Goal: Information Seeking & Learning: Learn about a topic

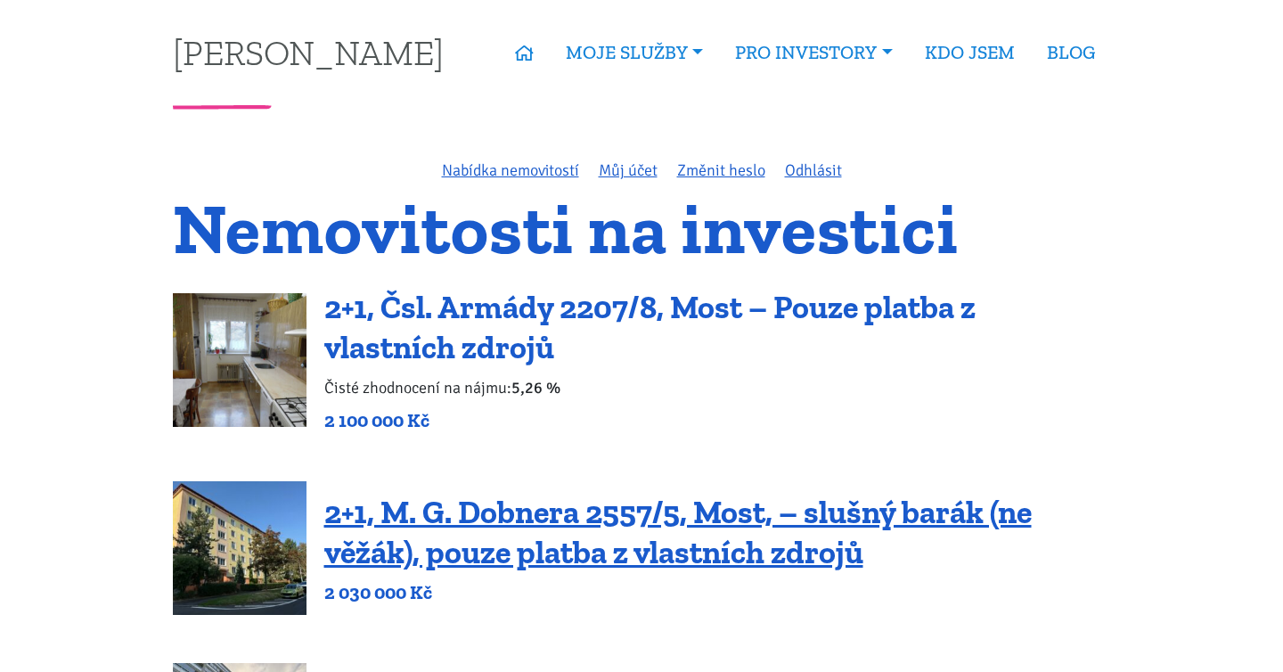
click at [655, 322] on link "2+1, Čsl. Armády 2207/8, Most – Pouze platba z vlastních zdrojů" at bounding box center [650, 327] width 652 height 78
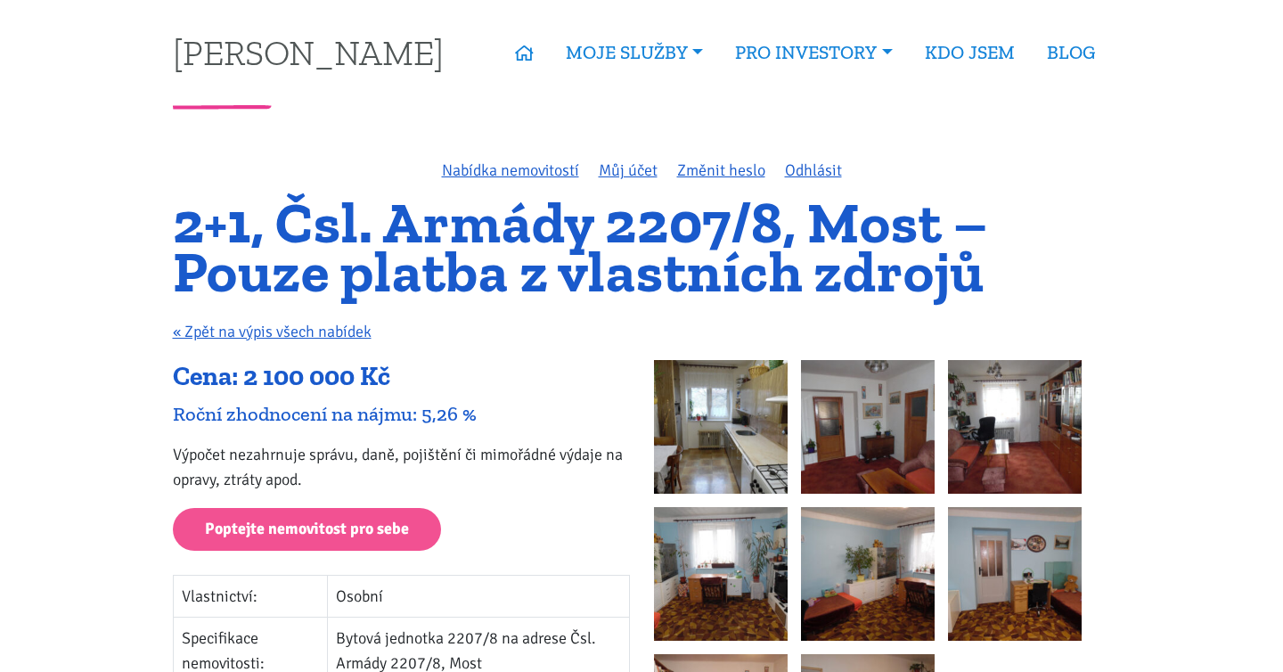
click at [719, 425] on img at bounding box center [721, 427] width 134 height 134
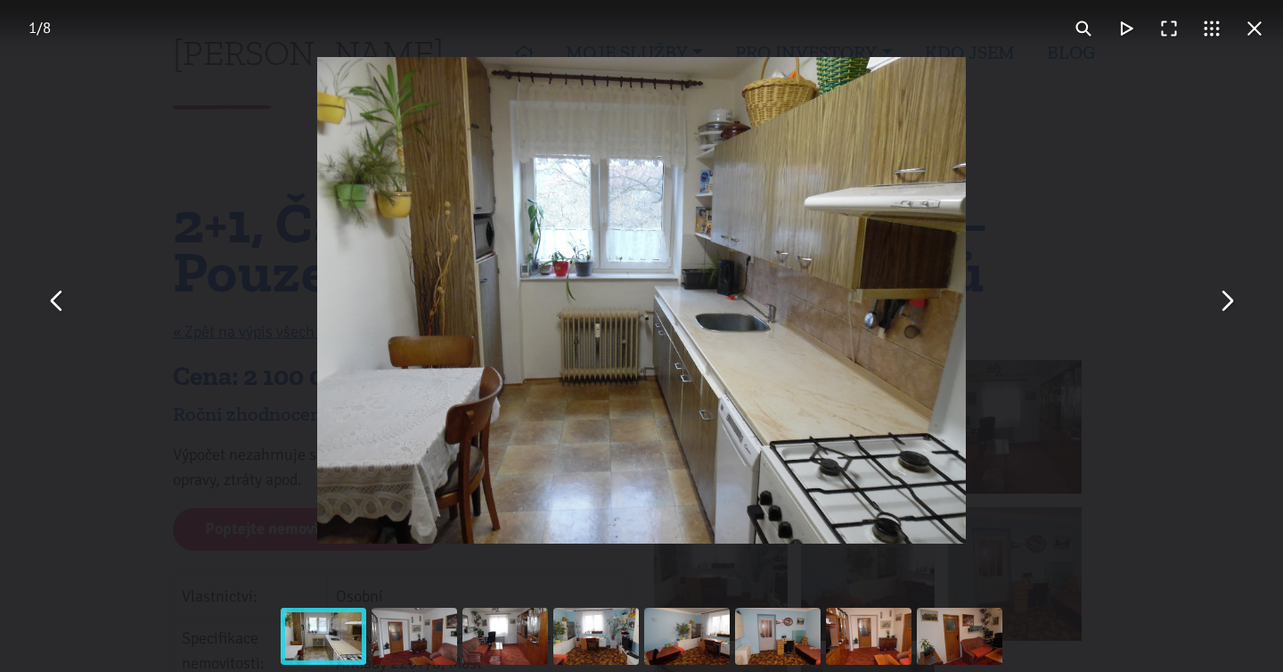
click at [1220, 299] on button "You can close this modal content with the ESC key" at bounding box center [1226, 300] width 43 height 43
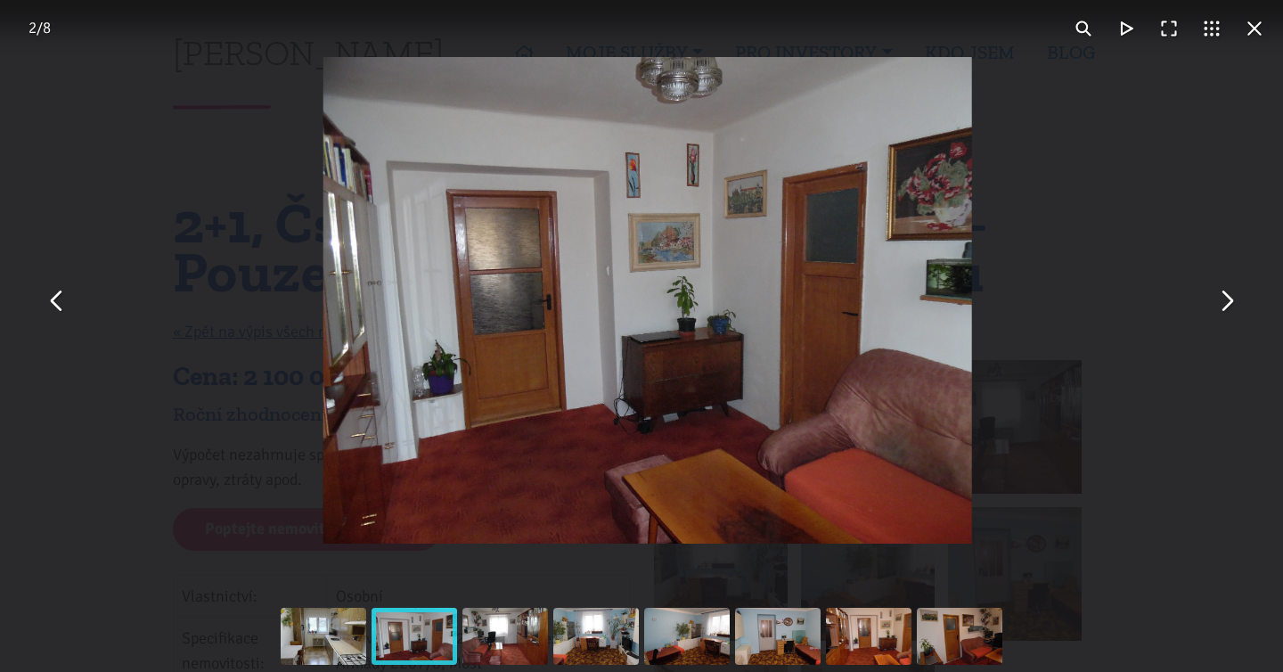
click at [1220, 299] on button "You can close this modal content with the ESC key" at bounding box center [1226, 300] width 43 height 43
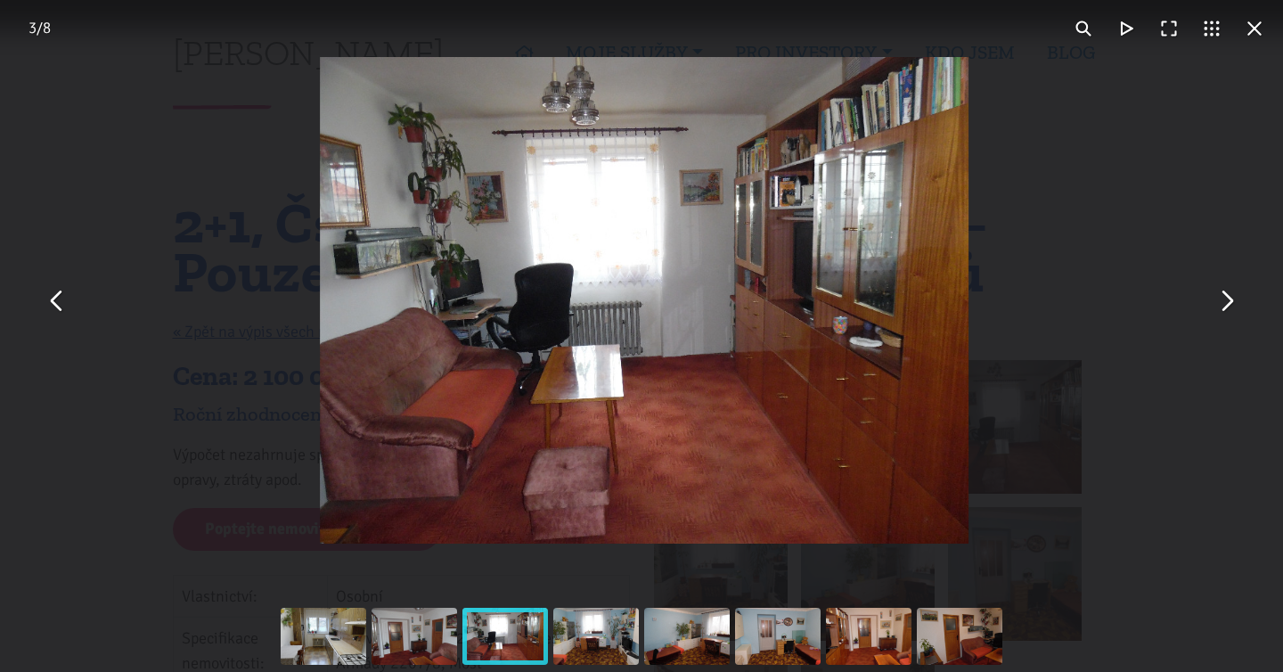
click at [1220, 299] on button "You can close this modal content with the ESC key" at bounding box center [1226, 300] width 43 height 43
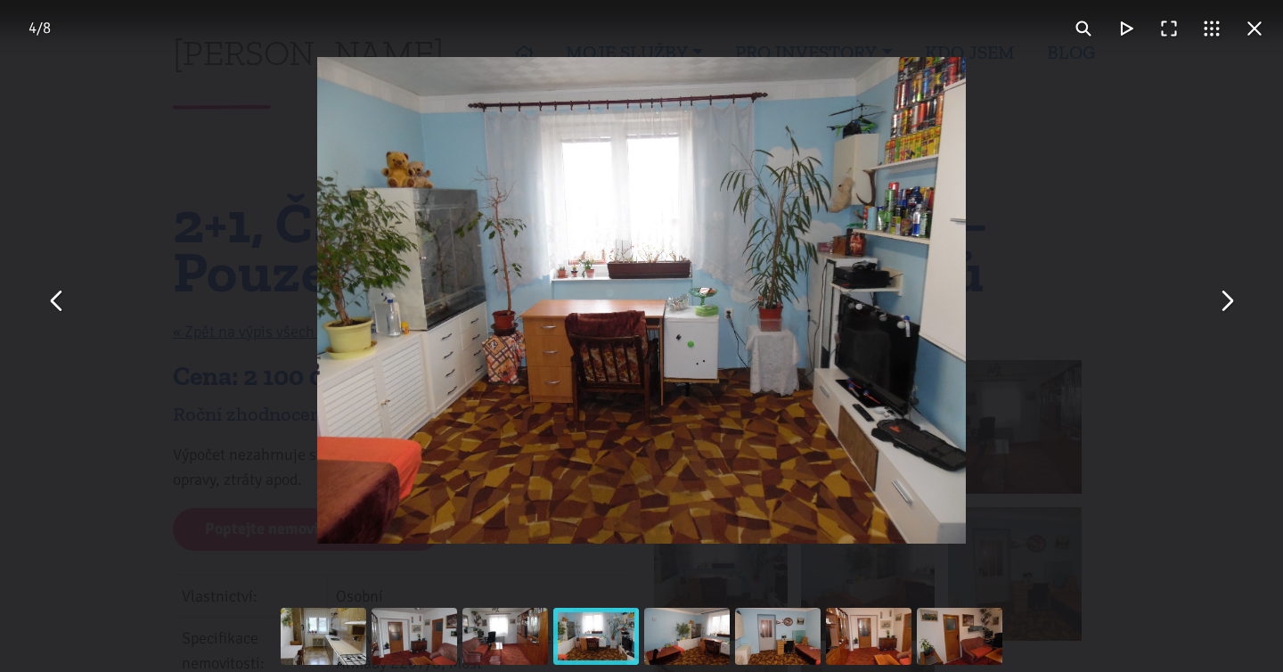
click at [1220, 299] on button "You can close this modal content with the ESC key" at bounding box center [1226, 300] width 43 height 43
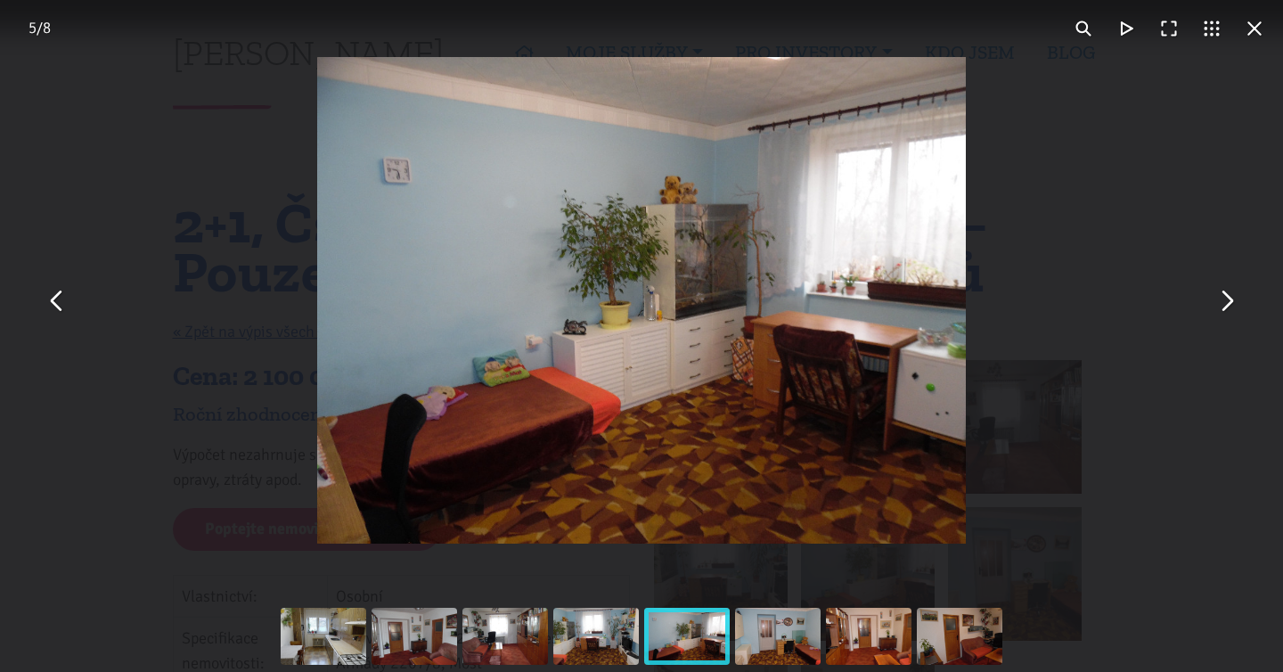
click at [1220, 299] on button "You can close this modal content with the ESC key" at bounding box center [1226, 300] width 43 height 43
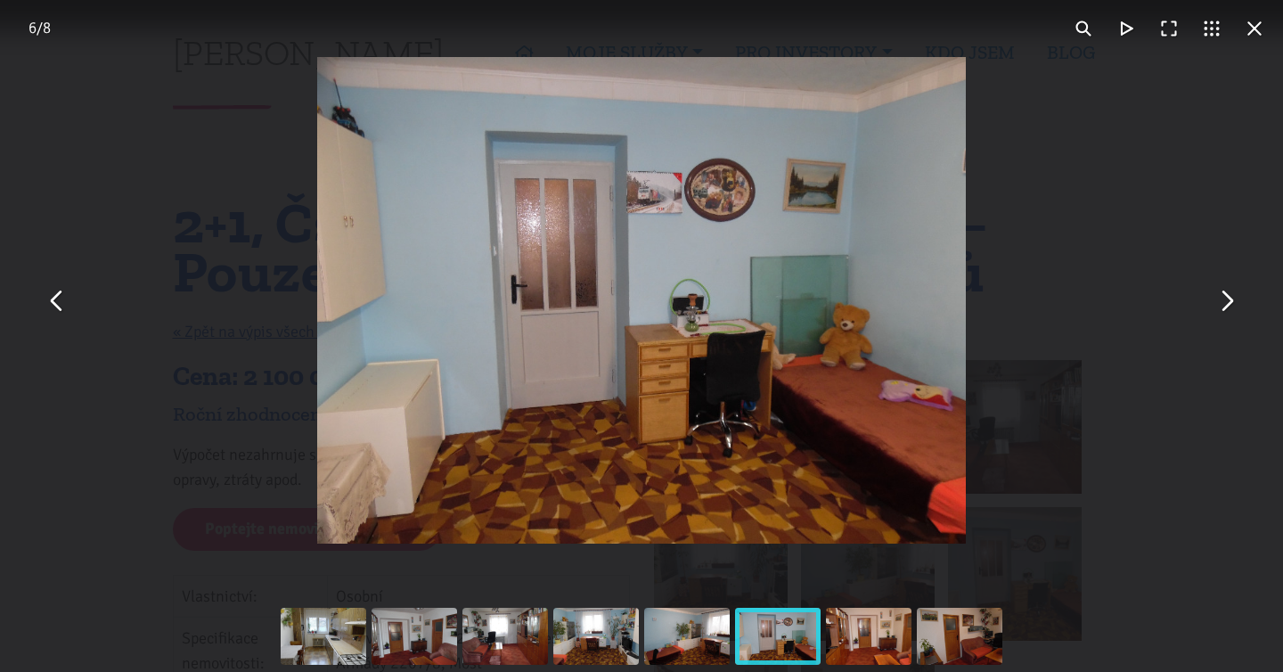
click at [1220, 299] on button "You can close this modal content with the ESC key" at bounding box center [1226, 300] width 43 height 43
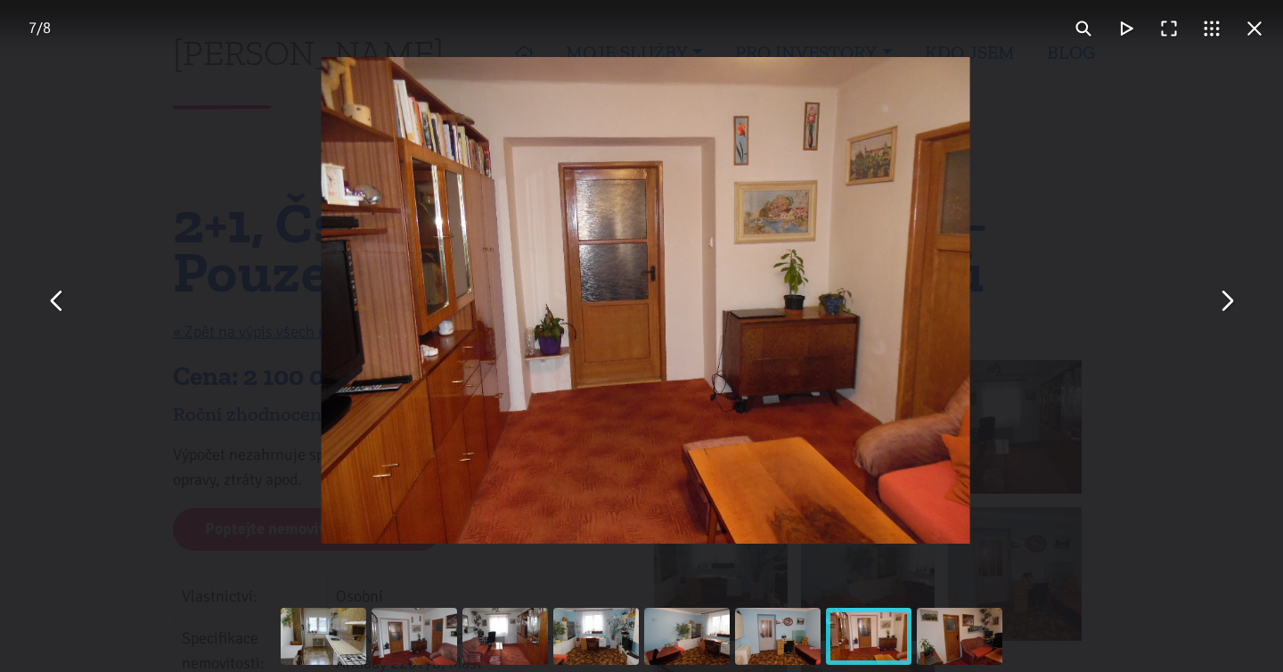
click at [1220, 299] on button "You can close this modal content with the ESC key" at bounding box center [1226, 300] width 43 height 43
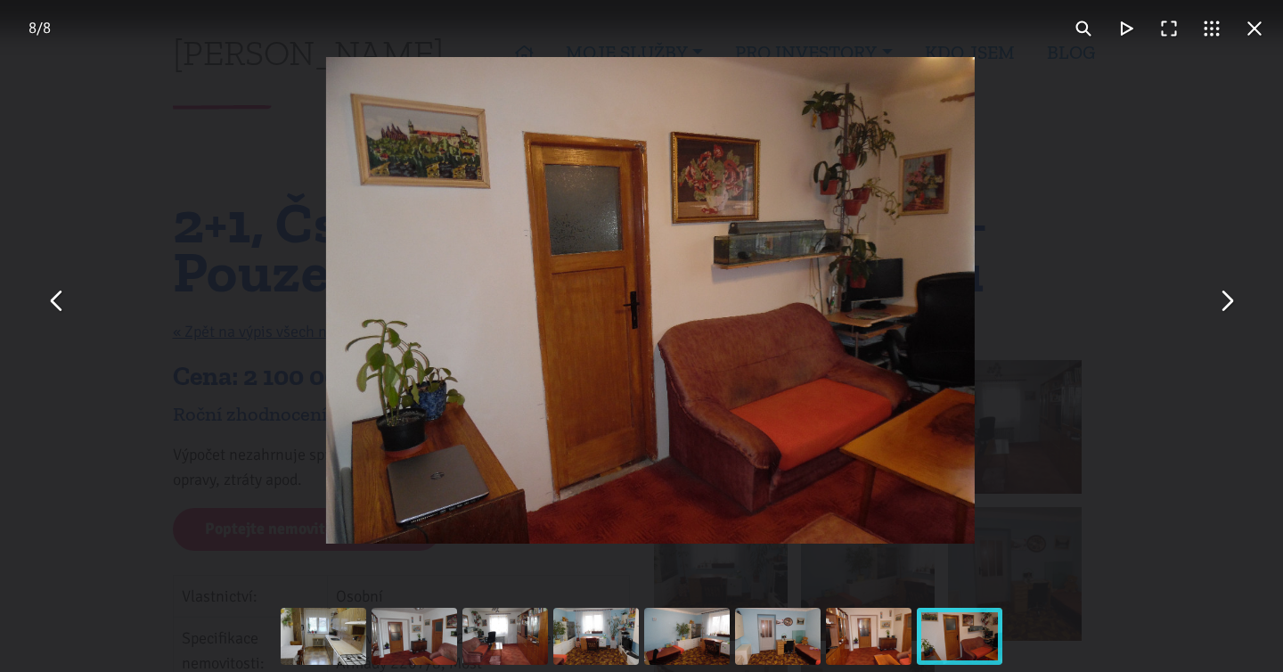
click at [1220, 299] on button "You can close this modal content with the ESC key" at bounding box center [1226, 300] width 43 height 43
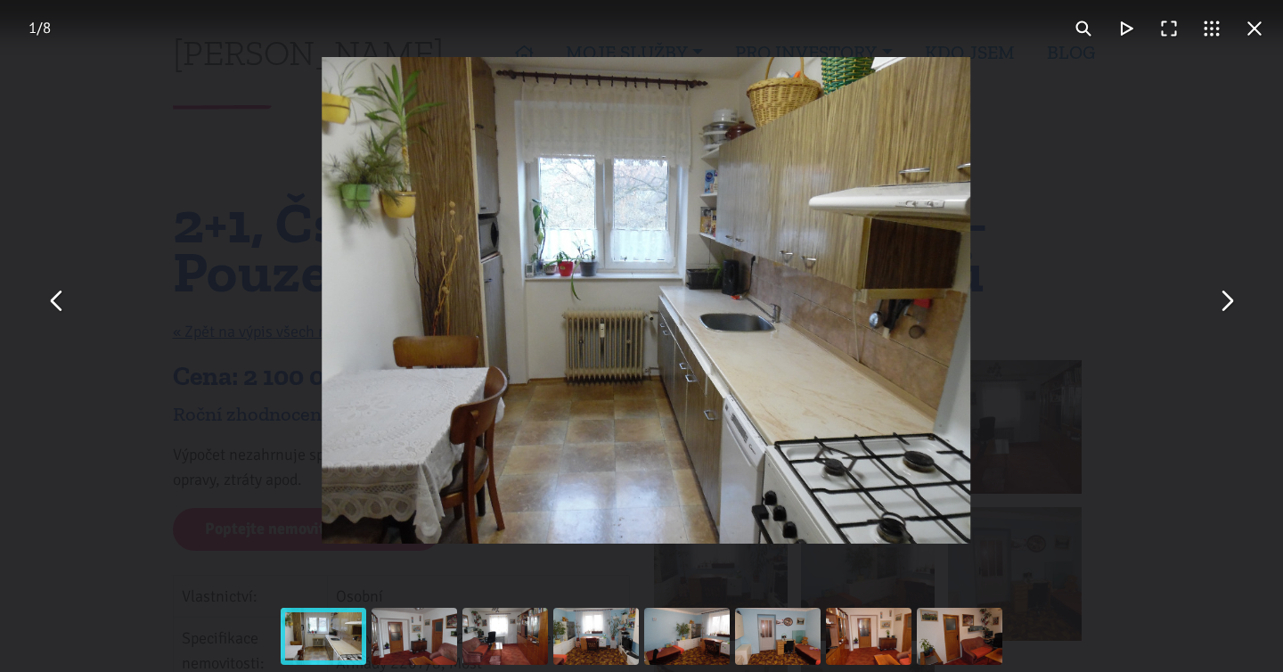
click at [1220, 299] on button "You can close this modal content with the ESC key" at bounding box center [1226, 300] width 43 height 43
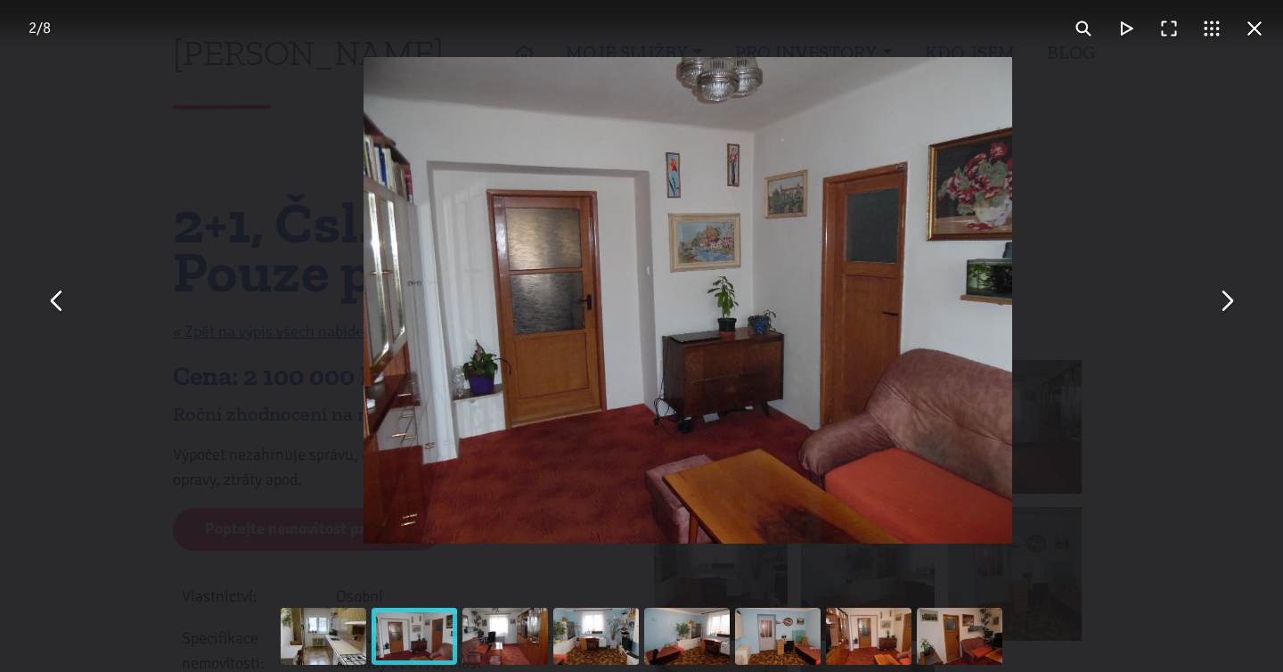
click at [1220, 299] on button "You can close this modal content with the ESC key" at bounding box center [1226, 300] width 43 height 43
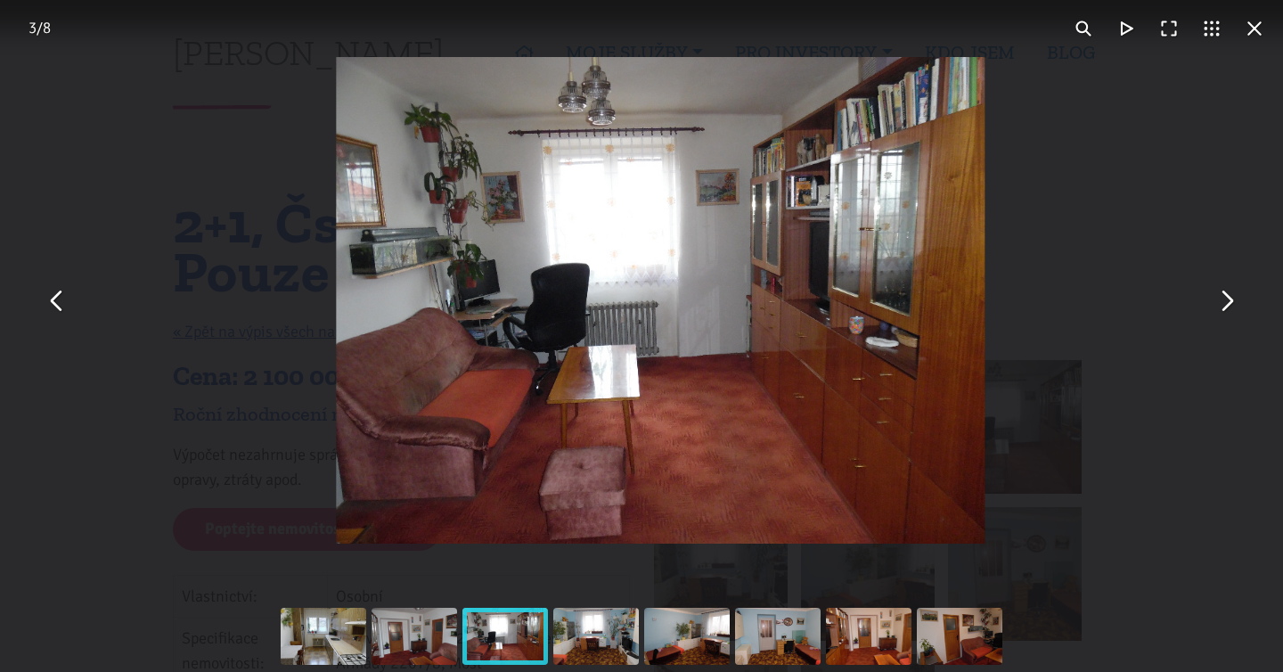
click at [1220, 299] on button "You can close this modal content with the ESC key" at bounding box center [1226, 300] width 43 height 43
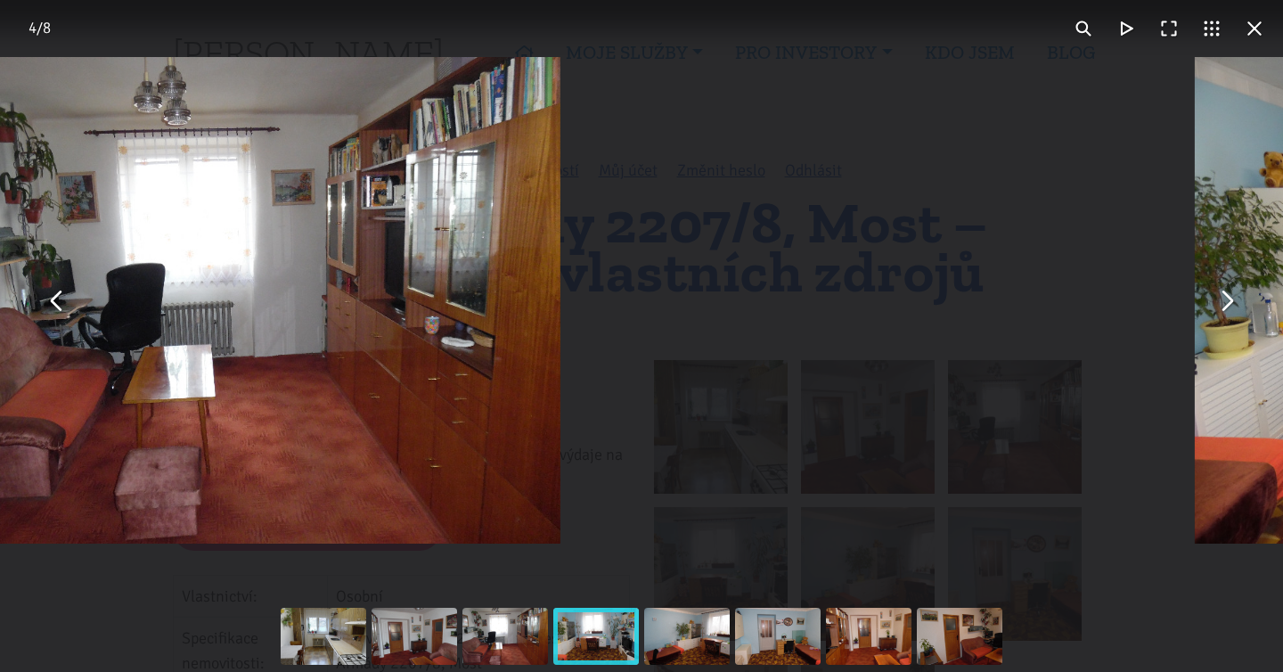
click at [1220, 299] on button "You can close this modal content with the ESC key" at bounding box center [1226, 300] width 43 height 43
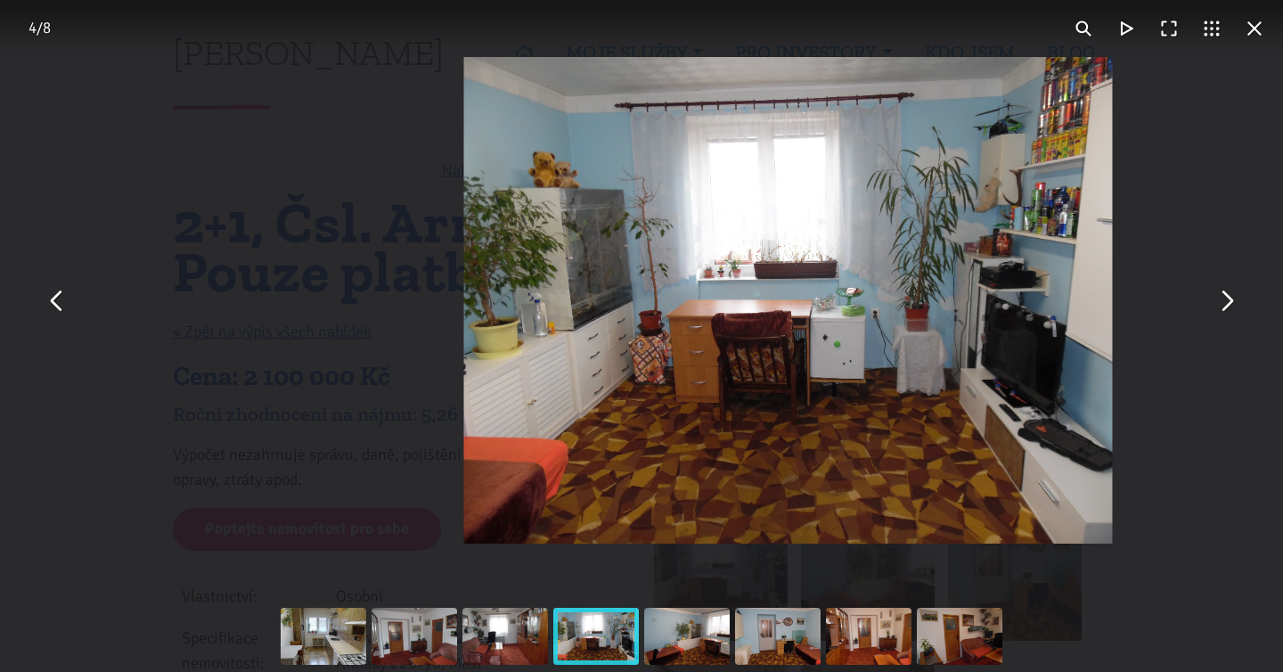
click at [1220, 299] on button "You can close this modal content with the ESC key" at bounding box center [1226, 300] width 43 height 43
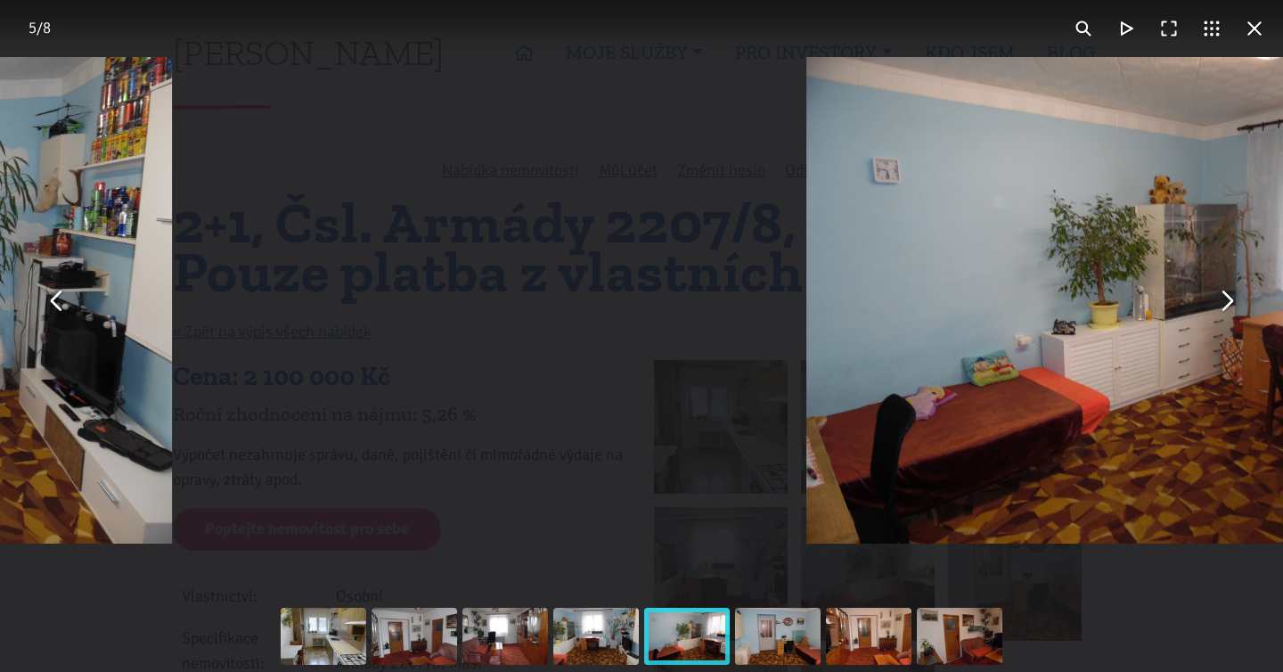
click at [1220, 299] on button "You can close this modal content with the ESC key" at bounding box center [1226, 300] width 43 height 43
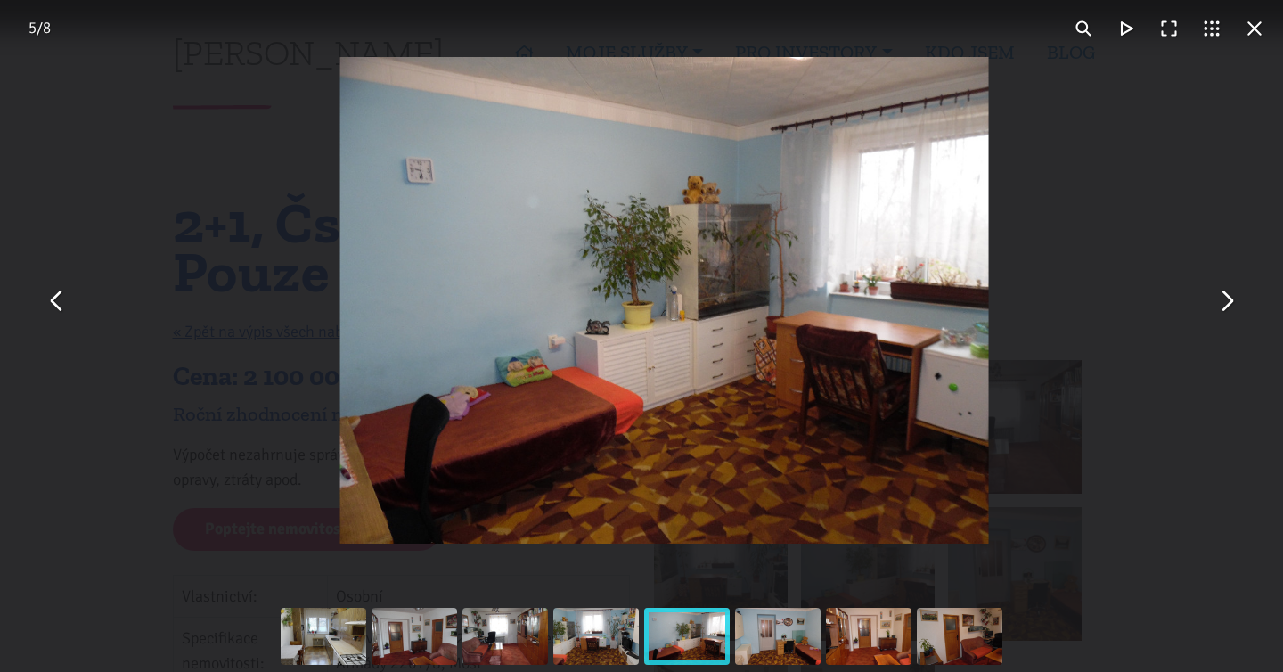
click at [1149, 182] on div "You can close this modal content with the ESC key" at bounding box center [664, 300] width 1283 height 601
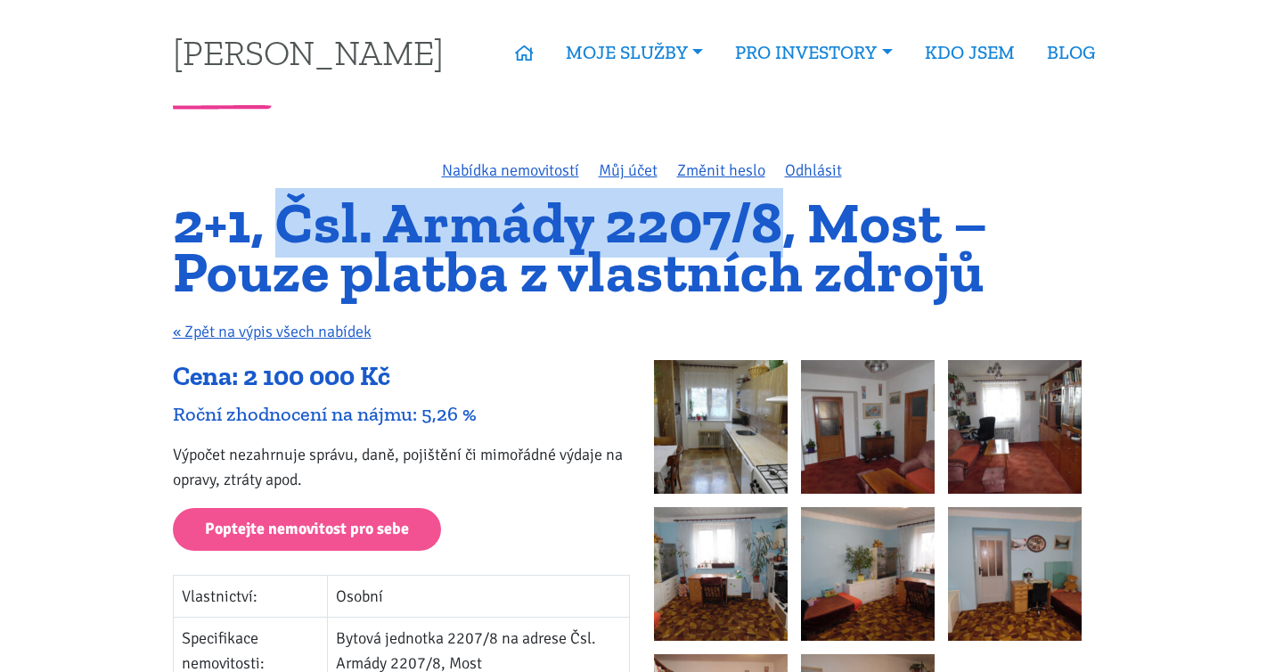
drag, startPoint x: 282, startPoint y: 206, endPoint x: 776, endPoint y: 220, distance: 494.9
click at [776, 220] on h1 "2+1, Čsl. Armády 2207/8, Most – Pouze platba z vlastních zdrojů" at bounding box center [642, 247] width 939 height 97
copy h1 "Čsl. Armády 2207/8"
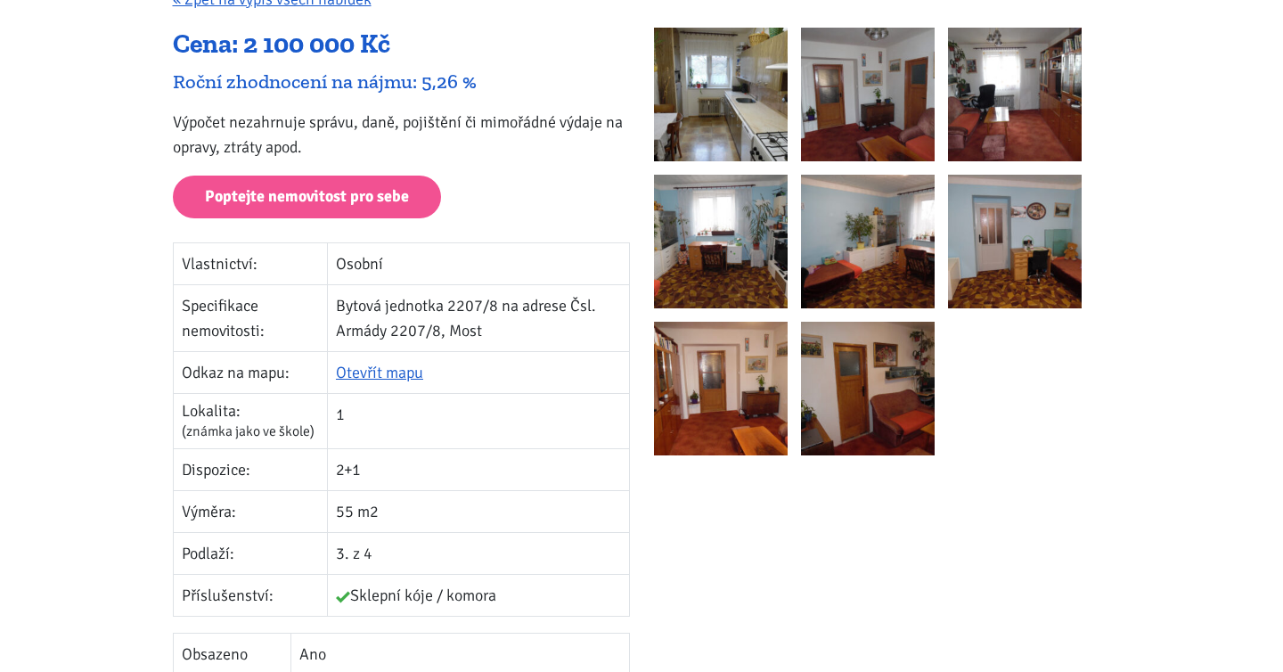
scroll to position [283, 0]
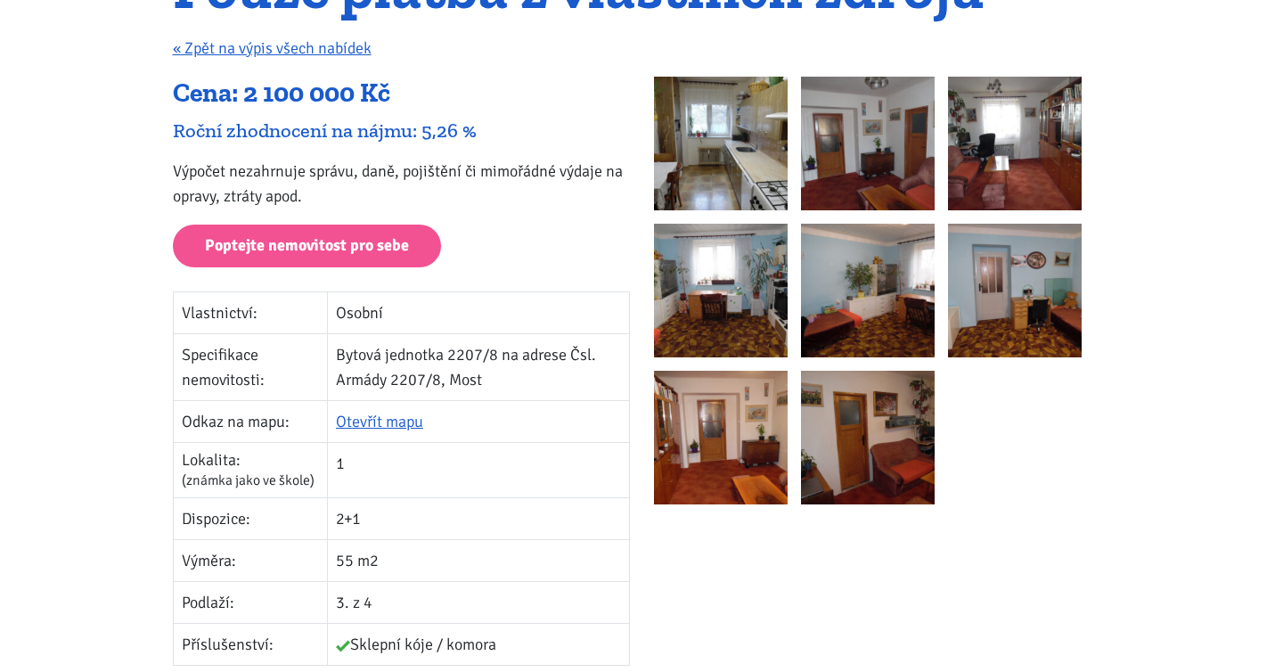
click at [774, 184] on img at bounding box center [721, 144] width 134 height 134
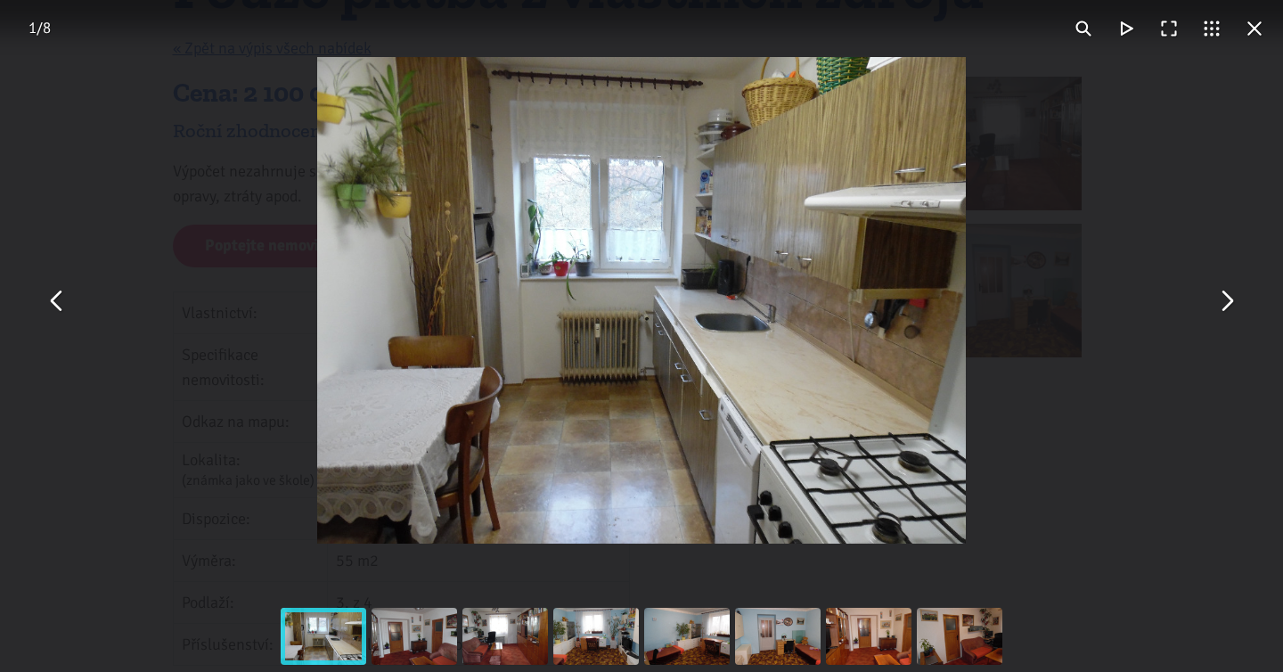
click at [1229, 293] on button "You can close this modal content with the ESC key" at bounding box center [1226, 300] width 43 height 43
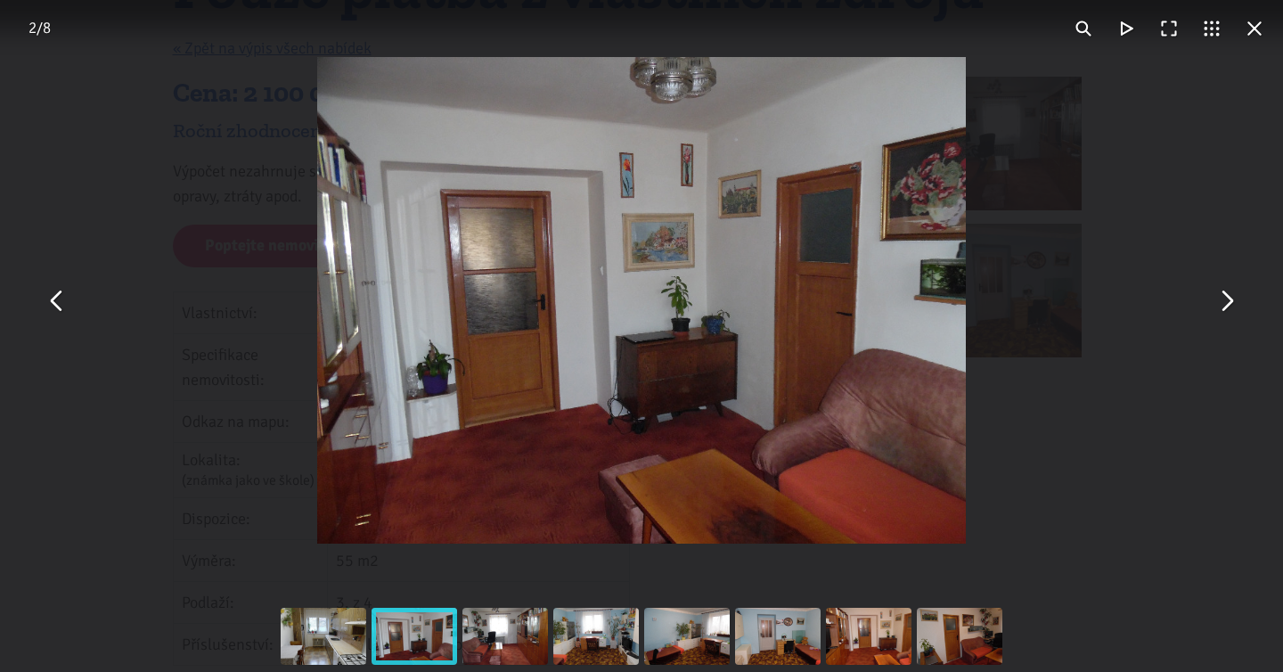
click at [1229, 293] on button "You can close this modal content with the ESC key" at bounding box center [1226, 300] width 43 height 43
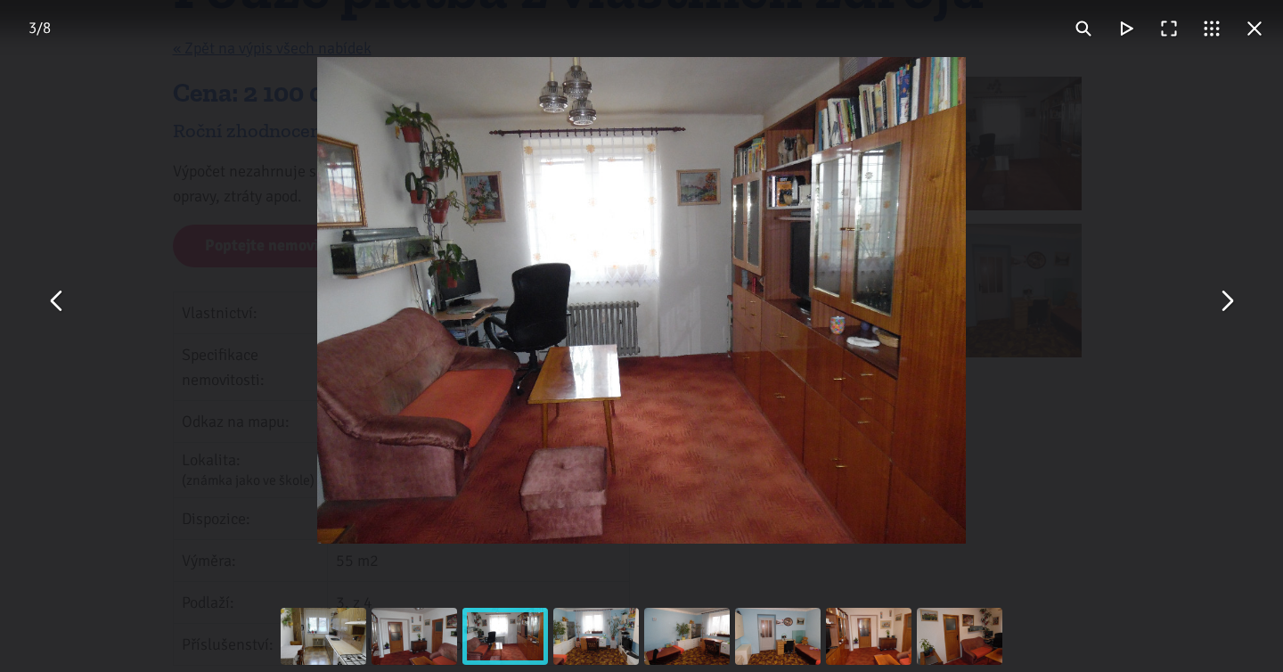
click at [1229, 293] on button "You can close this modal content with the ESC key" at bounding box center [1226, 300] width 43 height 43
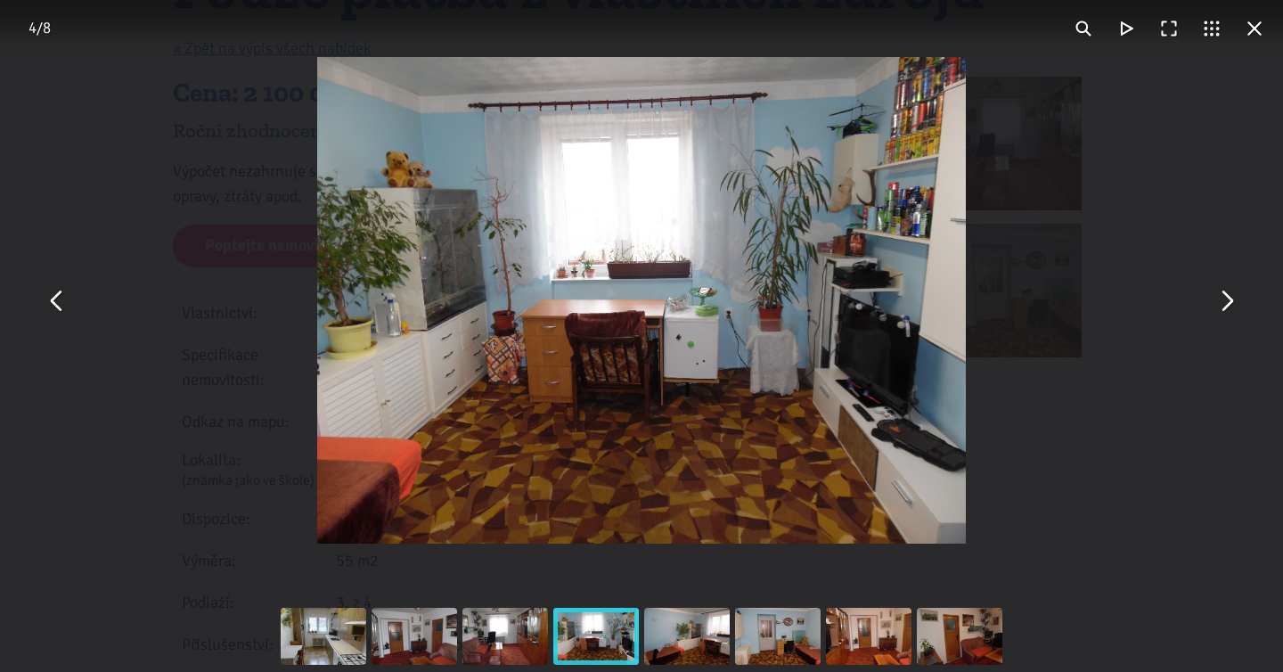
click at [1229, 293] on button "You can close this modal content with the ESC key" at bounding box center [1226, 300] width 43 height 43
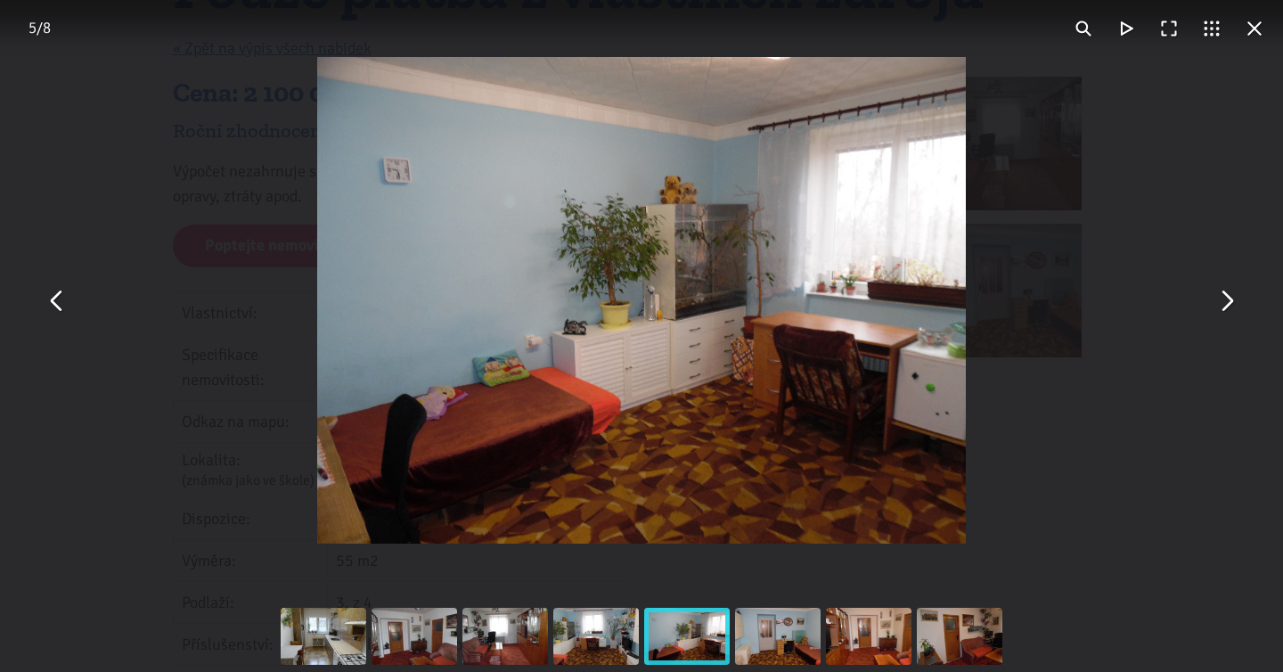
click at [1229, 293] on button "You can close this modal content with the ESC key" at bounding box center [1226, 300] width 43 height 43
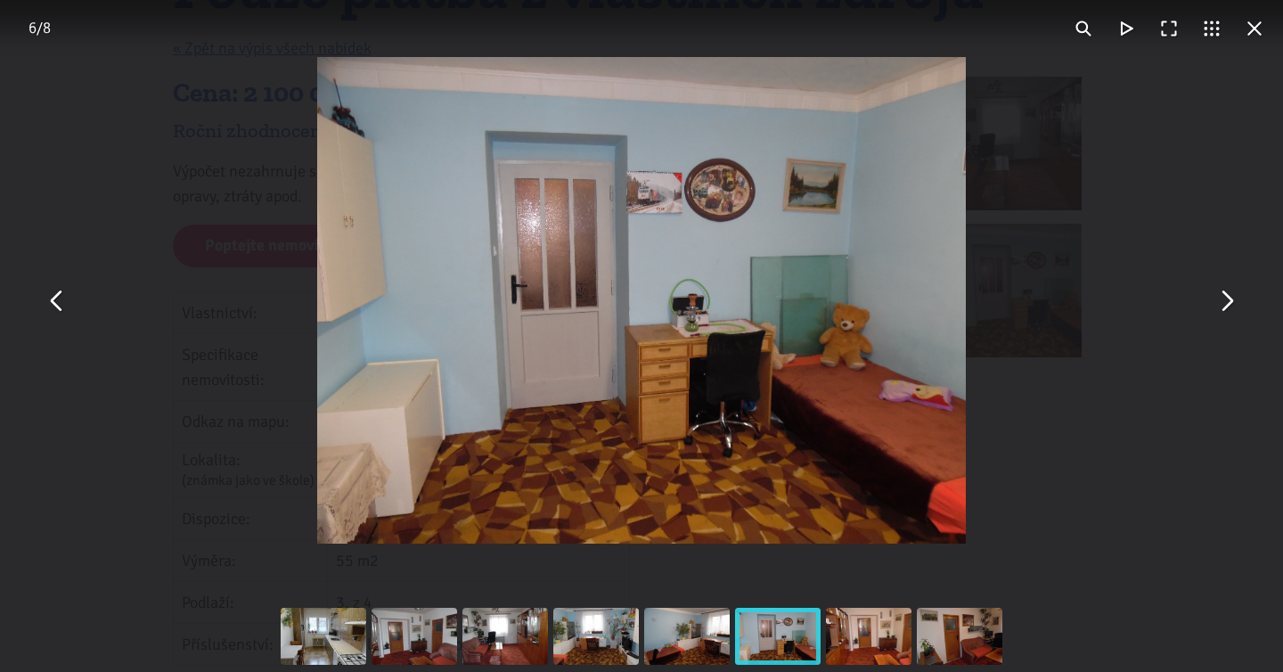
click at [1229, 293] on button "You can close this modal content with the ESC key" at bounding box center [1226, 300] width 43 height 43
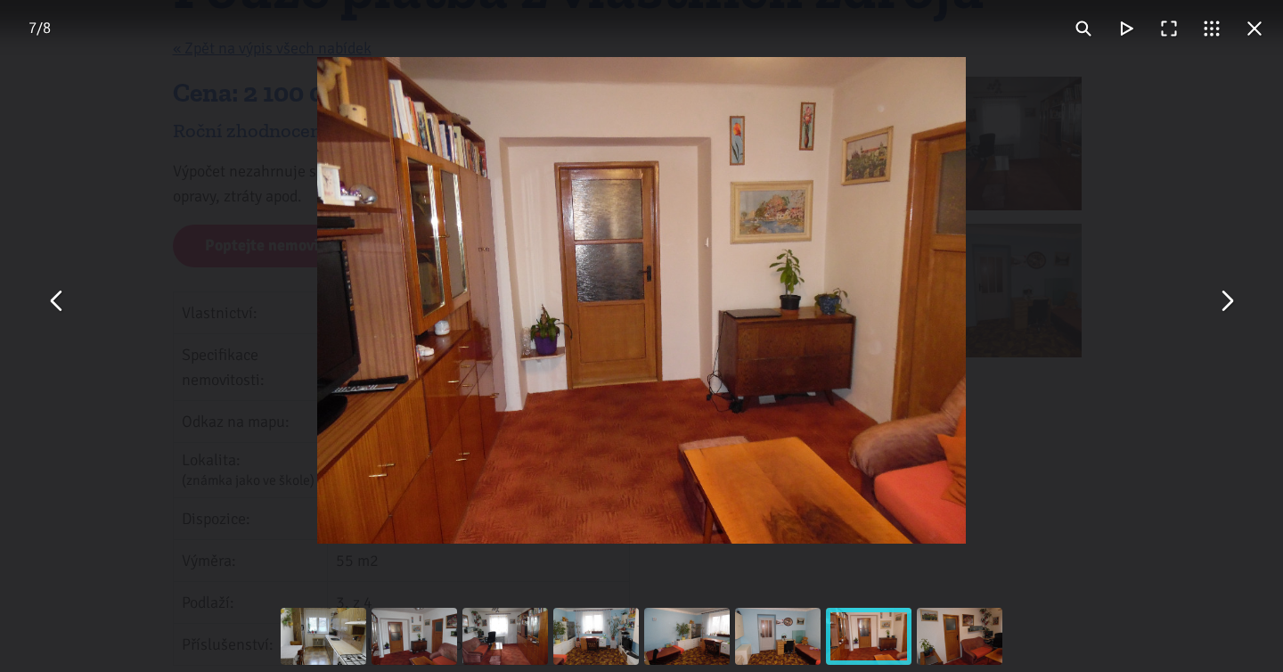
click at [1229, 293] on button "You can close this modal content with the ESC key" at bounding box center [1226, 300] width 43 height 43
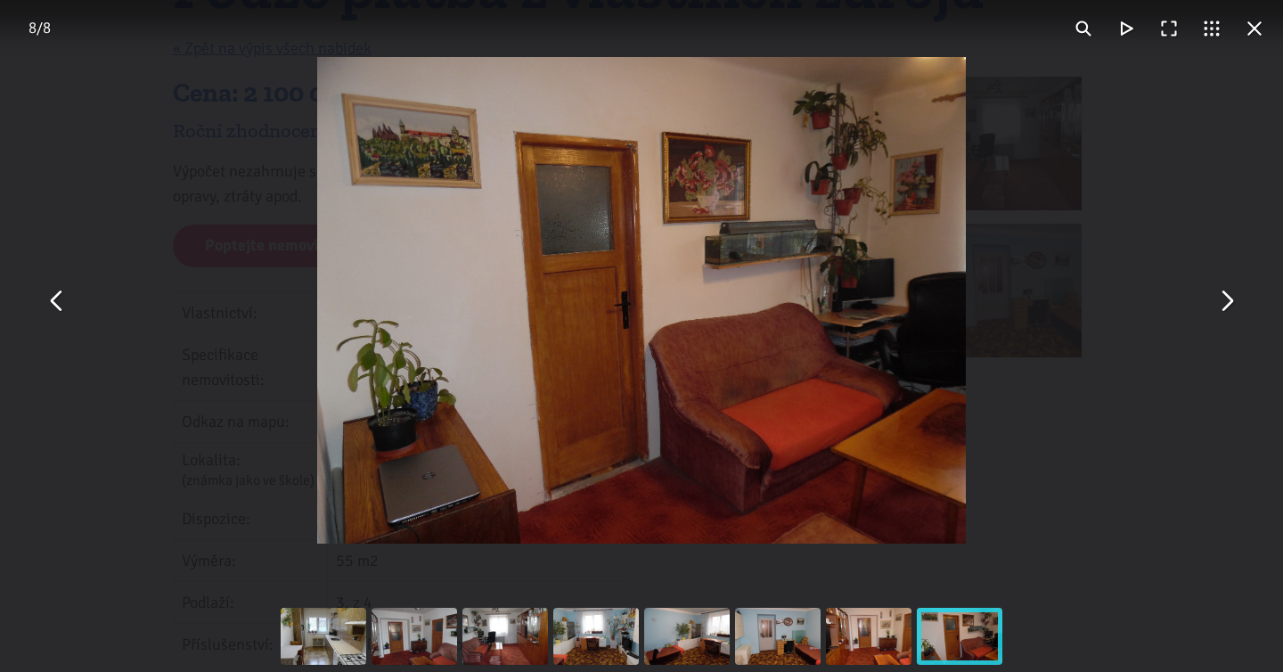
click at [1229, 293] on button "You can close this modal content with the ESC key" at bounding box center [1226, 300] width 43 height 43
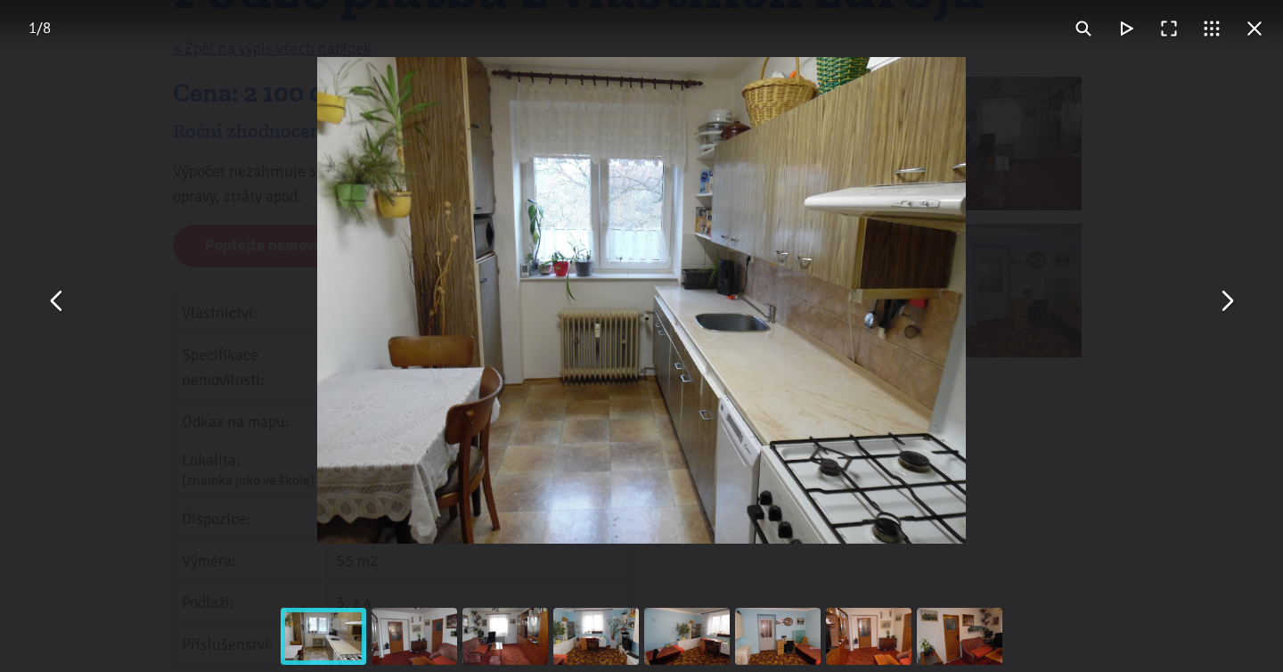
click at [1229, 293] on button "You can close this modal content with the ESC key" at bounding box center [1226, 300] width 43 height 43
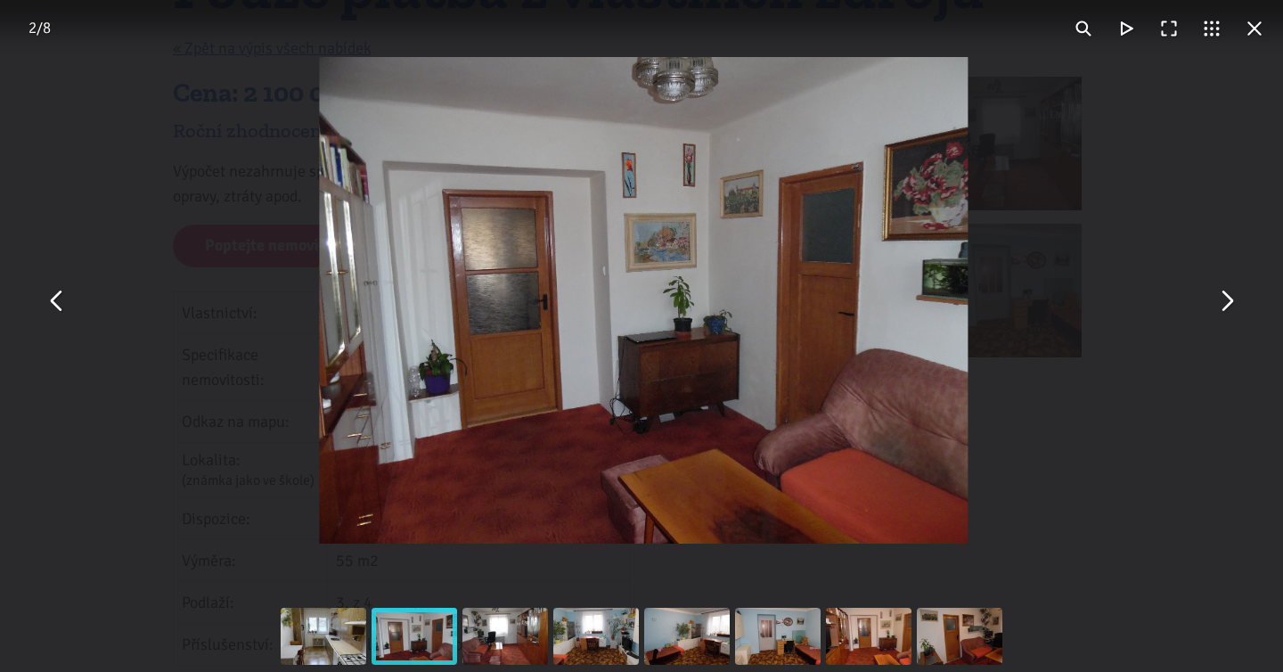
click at [1229, 293] on button "You can close this modal content with the ESC key" at bounding box center [1226, 300] width 43 height 43
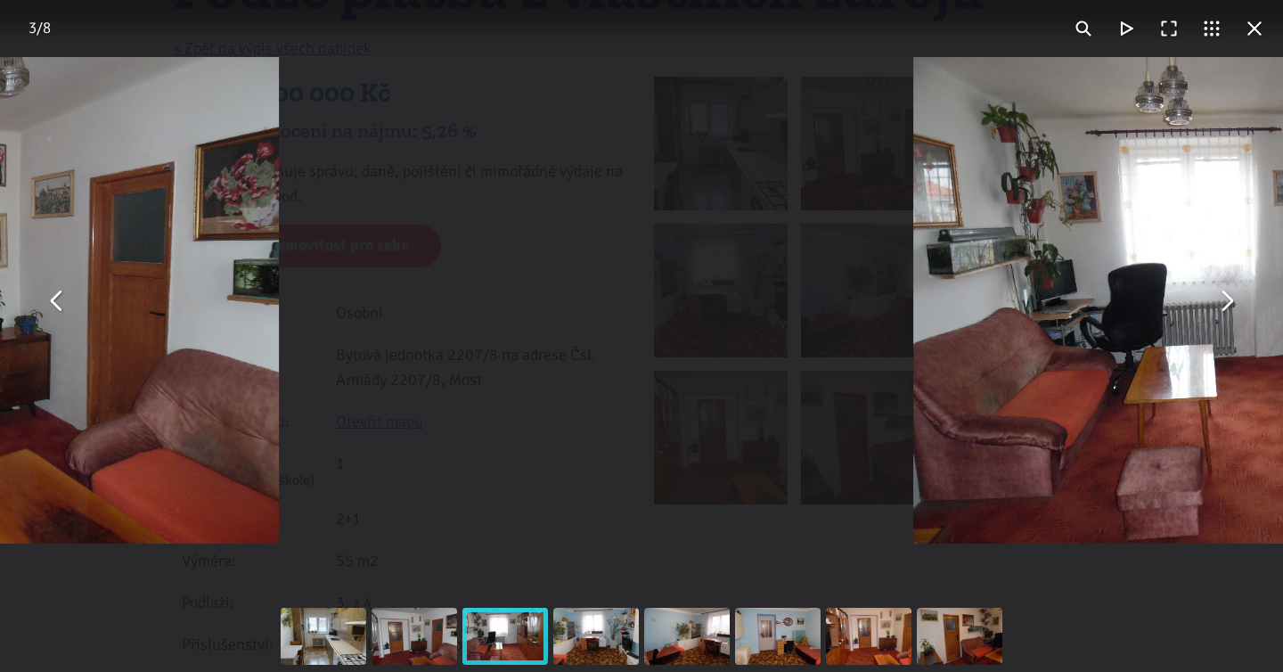
click at [1229, 293] on button "You can close this modal content with the ESC key" at bounding box center [1226, 300] width 43 height 43
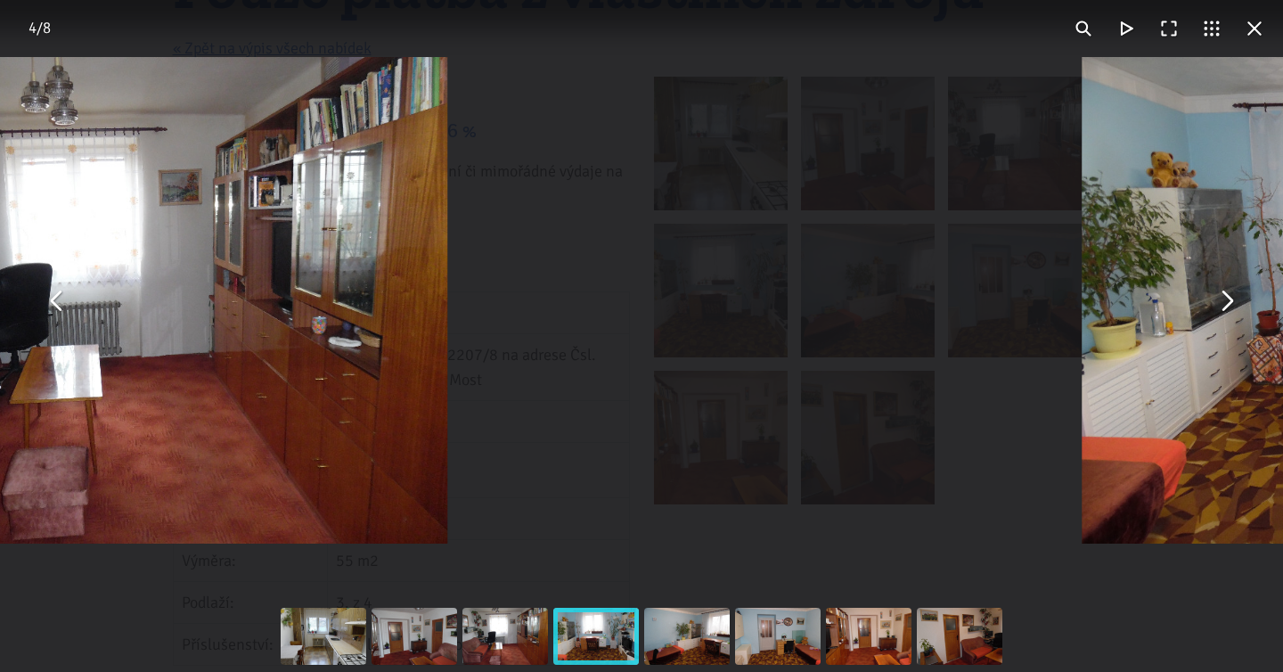
click at [1229, 293] on button "You can close this modal content with the ESC key" at bounding box center [1226, 300] width 43 height 43
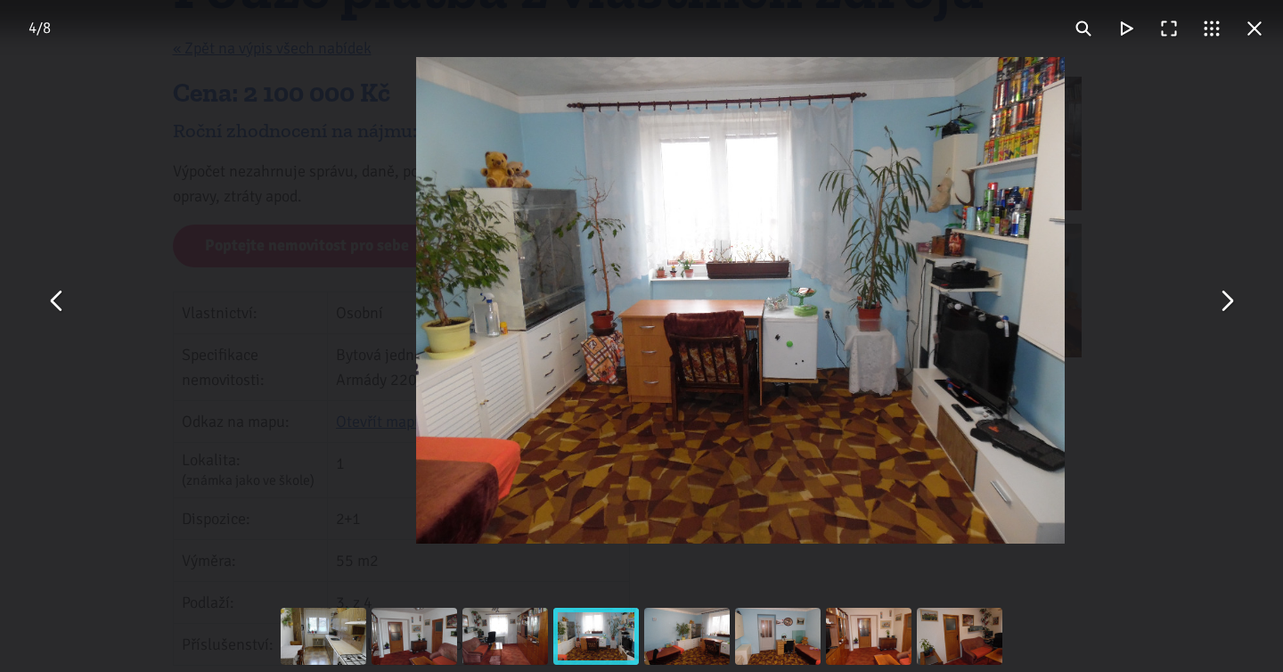
click at [1229, 293] on button "You can close this modal content with the ESC key" at bounding box center [1226, 300] width 43 height 43
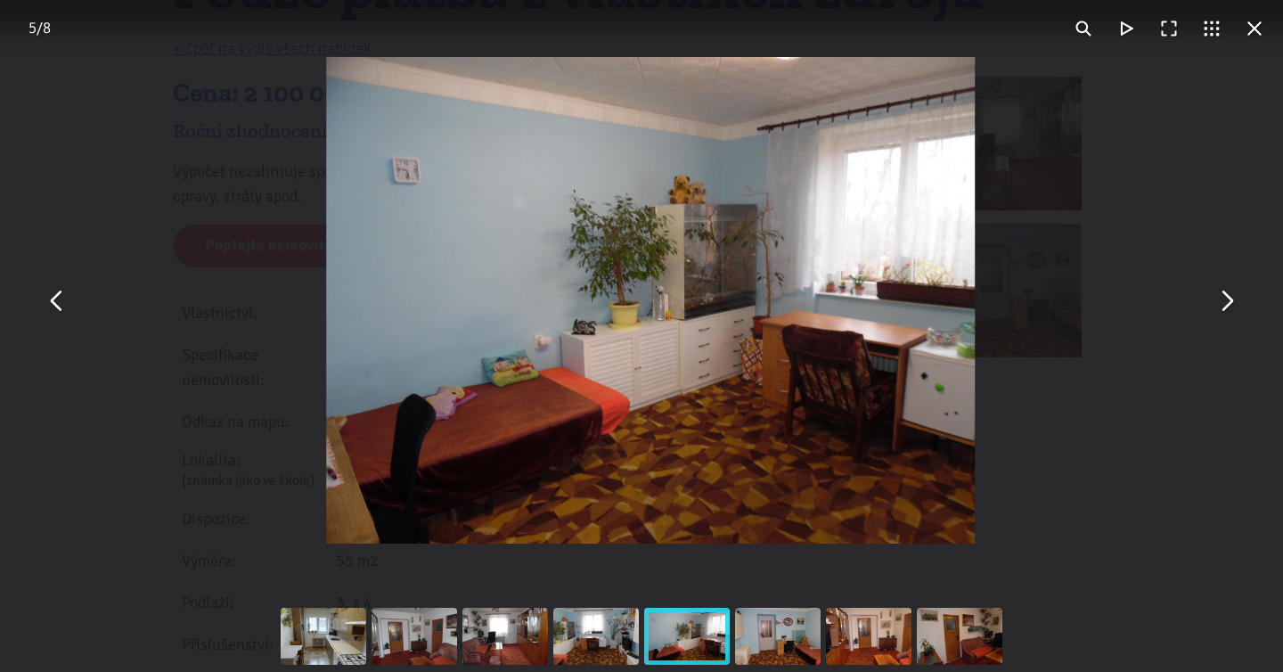
click at [1229, 293] on button "You can close this modal content with the ESC key" at bounding box center [1226, 300] width 43 height 43
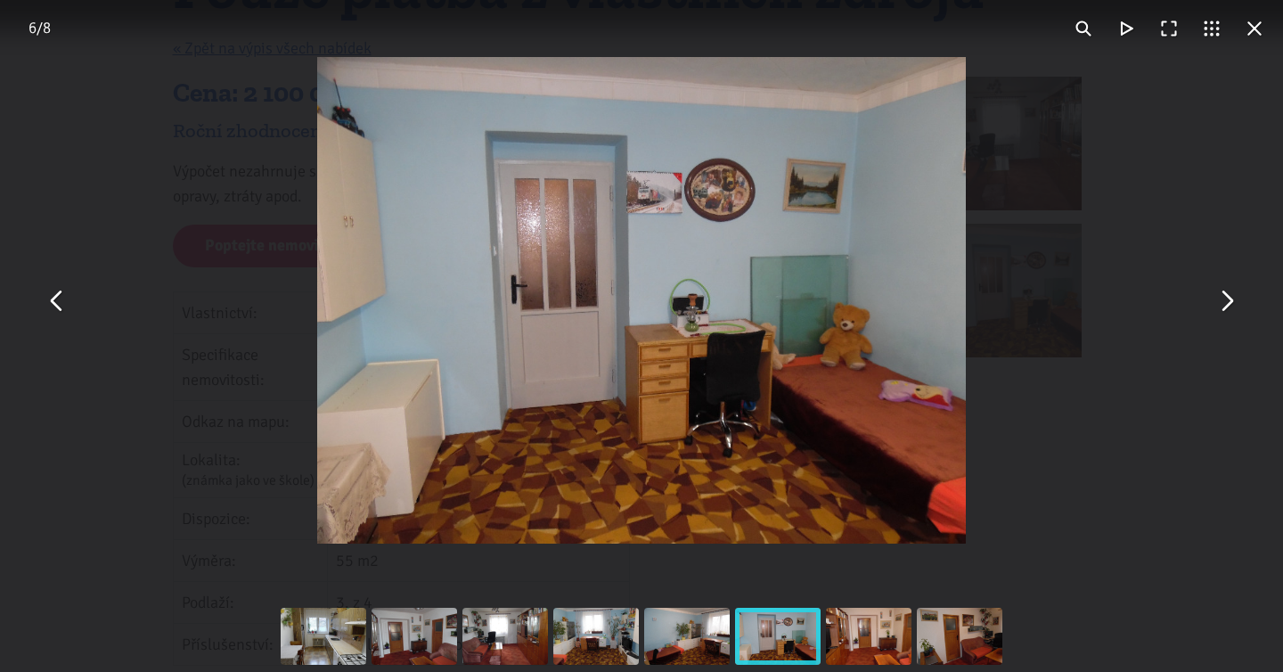
click at [1229, 293] on button "You can close this modal content with the ESC key" at bounding box center [1226, 300] width 43 height 43
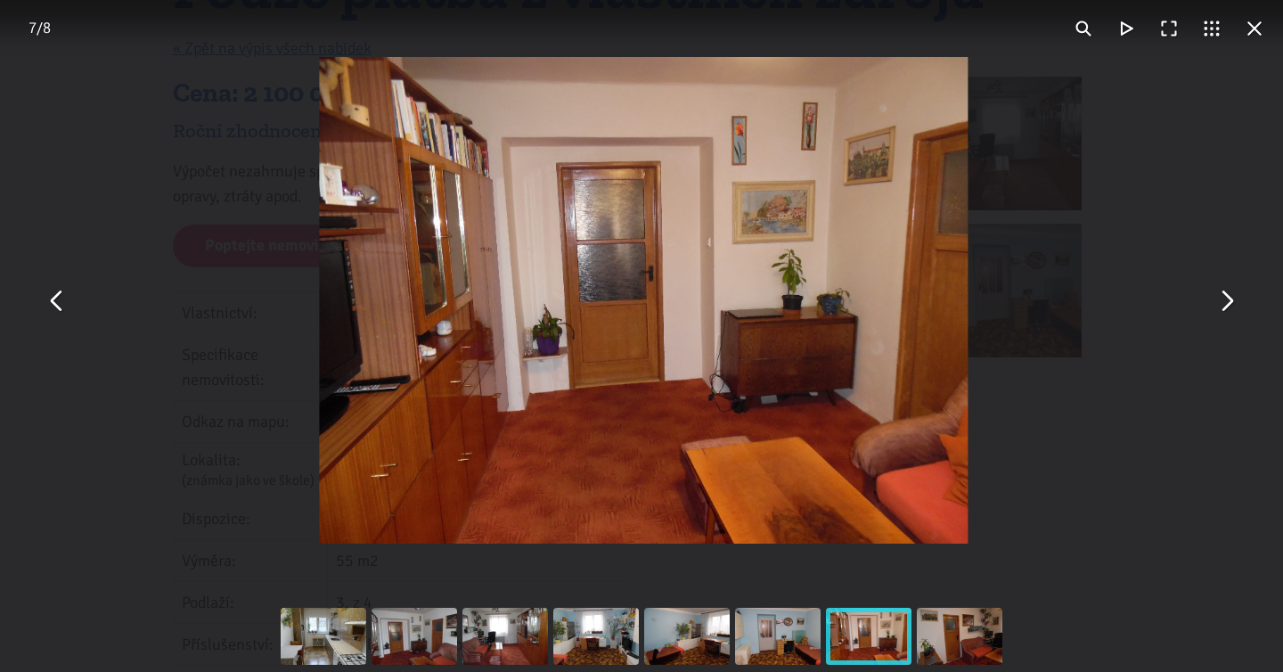
click at [1229, 293] on button "You can close this modal content with the ESC key" at bounding box center [1226, 300] width 43 height 43
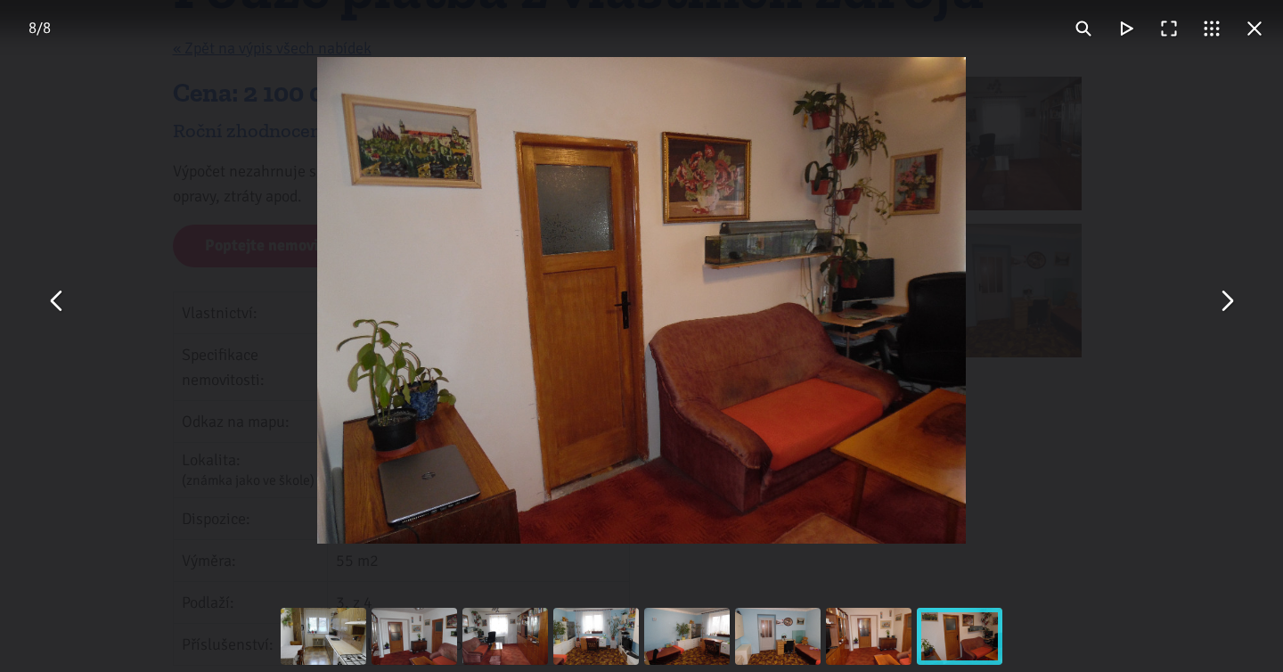
click at [1231, 304] on button "You can close this modal content with the ESC key" at bounding box center [1226, 300] width 43 height 43
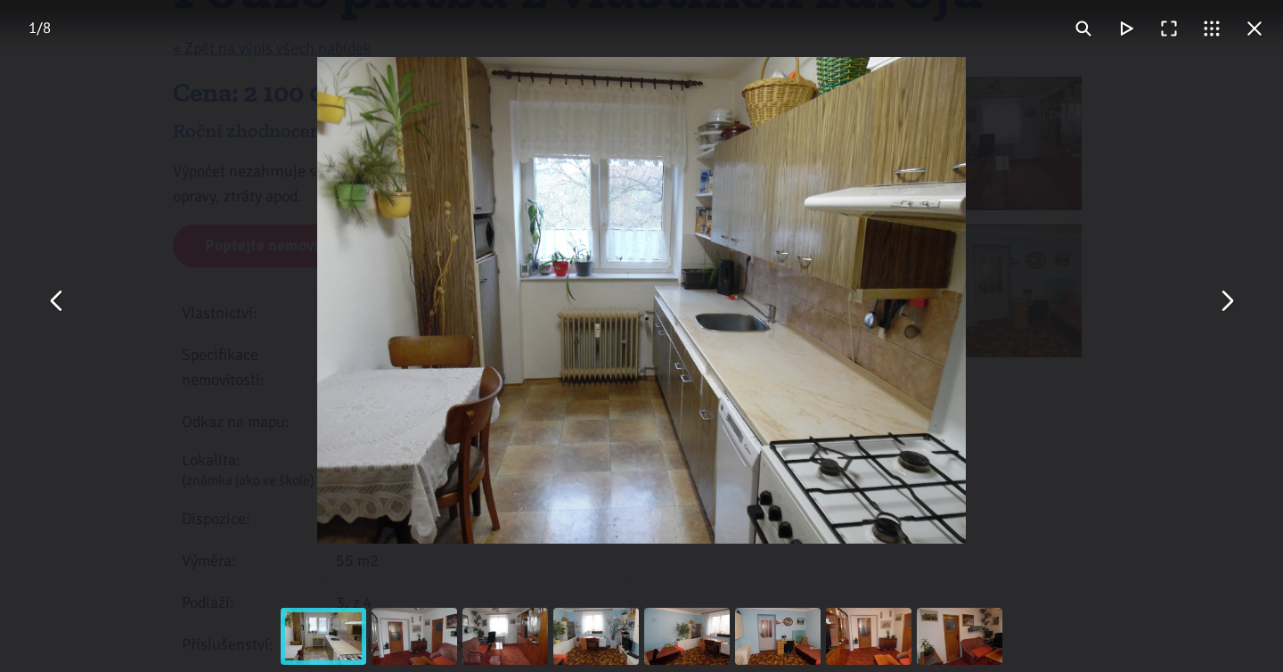
click at [1231, 304] on button "You can close this modal content with the ESC key" at bounding box center [1226, 300] width 43 height 43
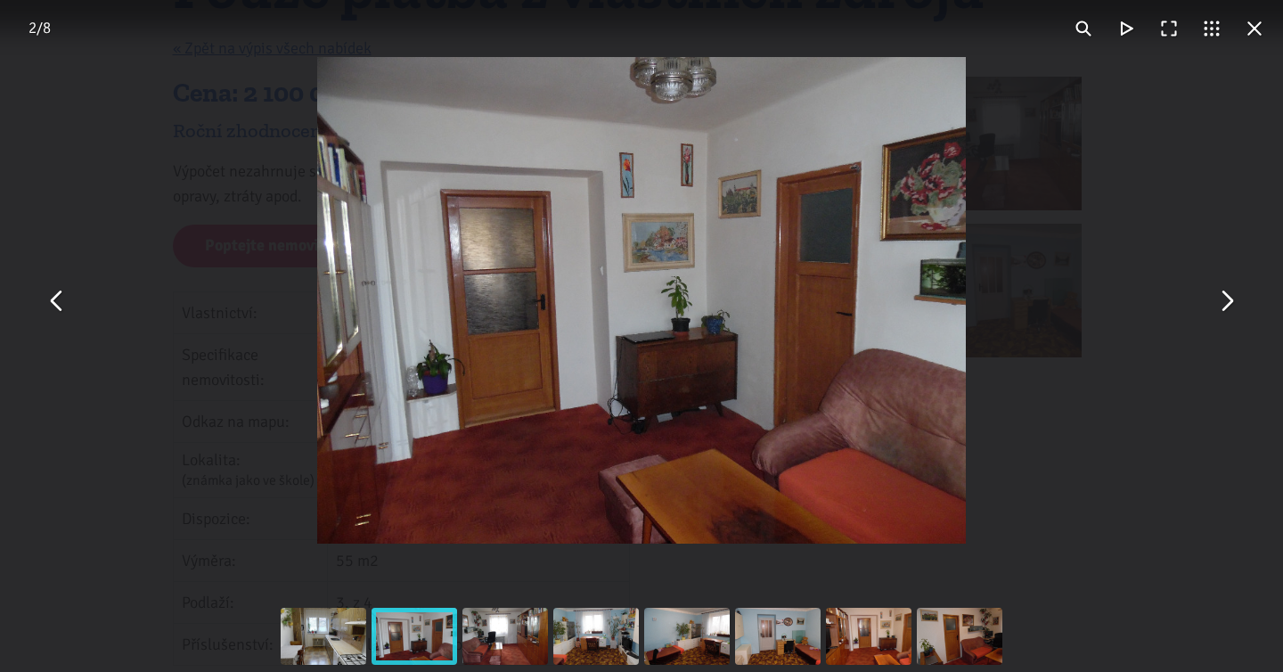
click at [1207, 229] on div "You can close this modal content with the ESC key" at bounding box center [641, 300] width 1283 height 601
click at [1258, 36] on button "You can close this modal content with the ESC key" at bounding box center [1255, 28] width 43 height 43
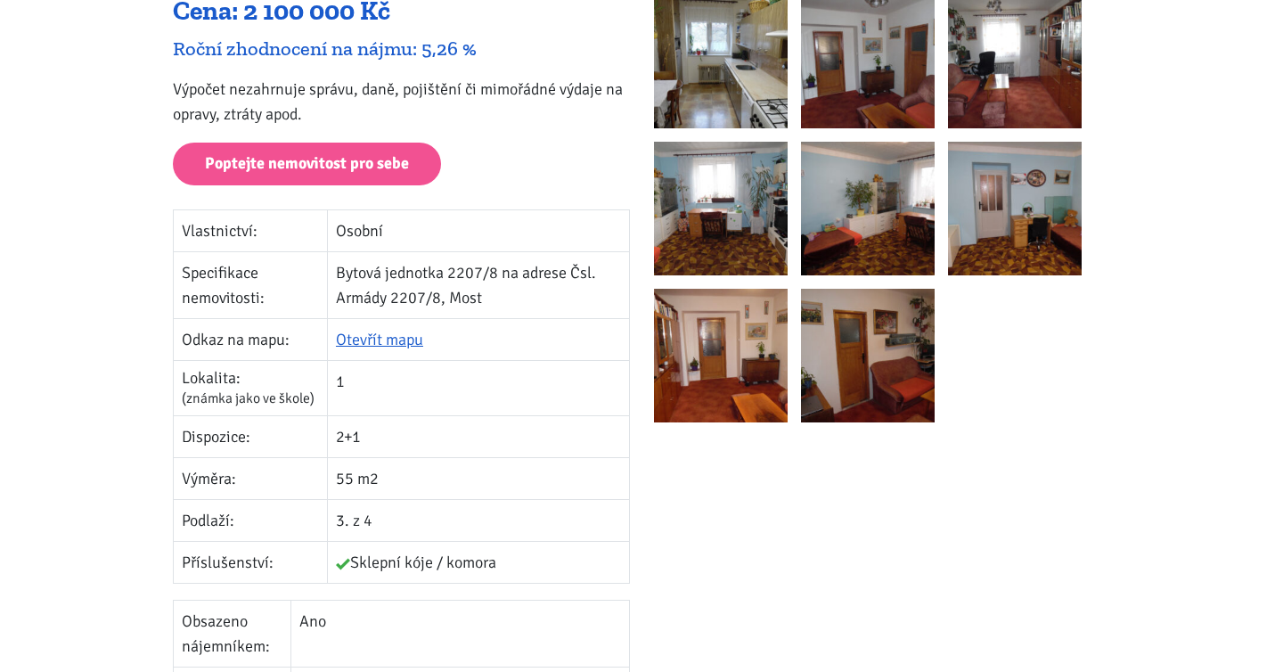
scroll to position [0, 0]
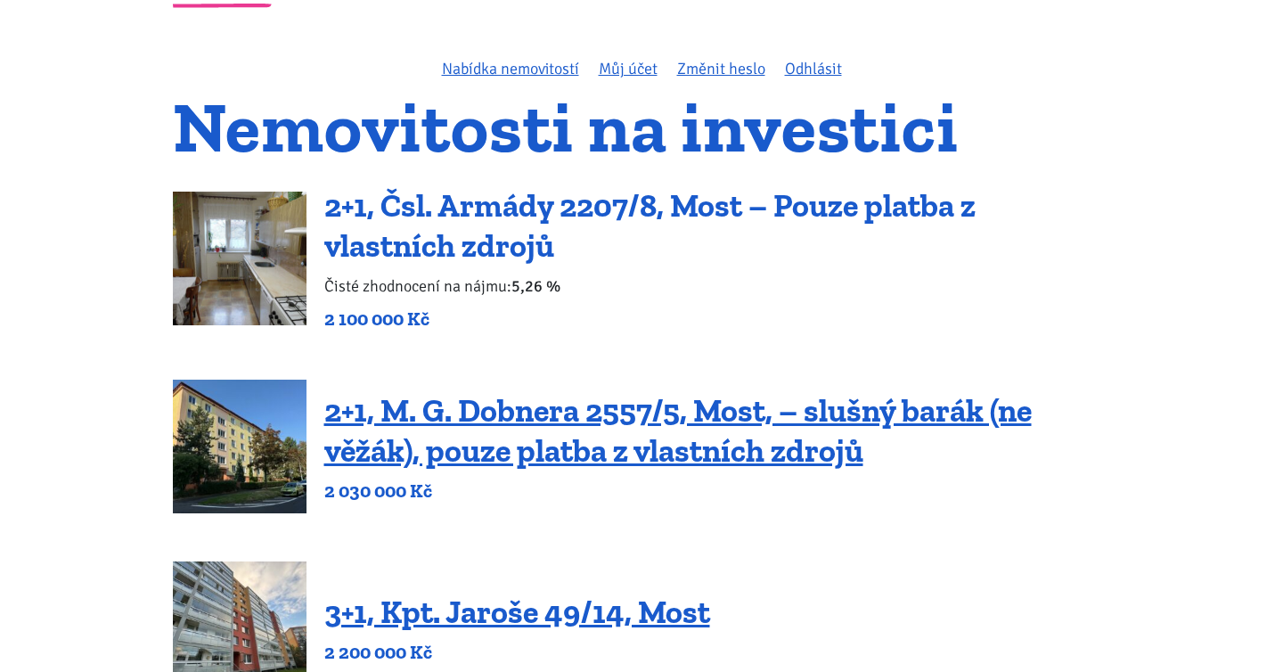
scroll to position [150, 0]
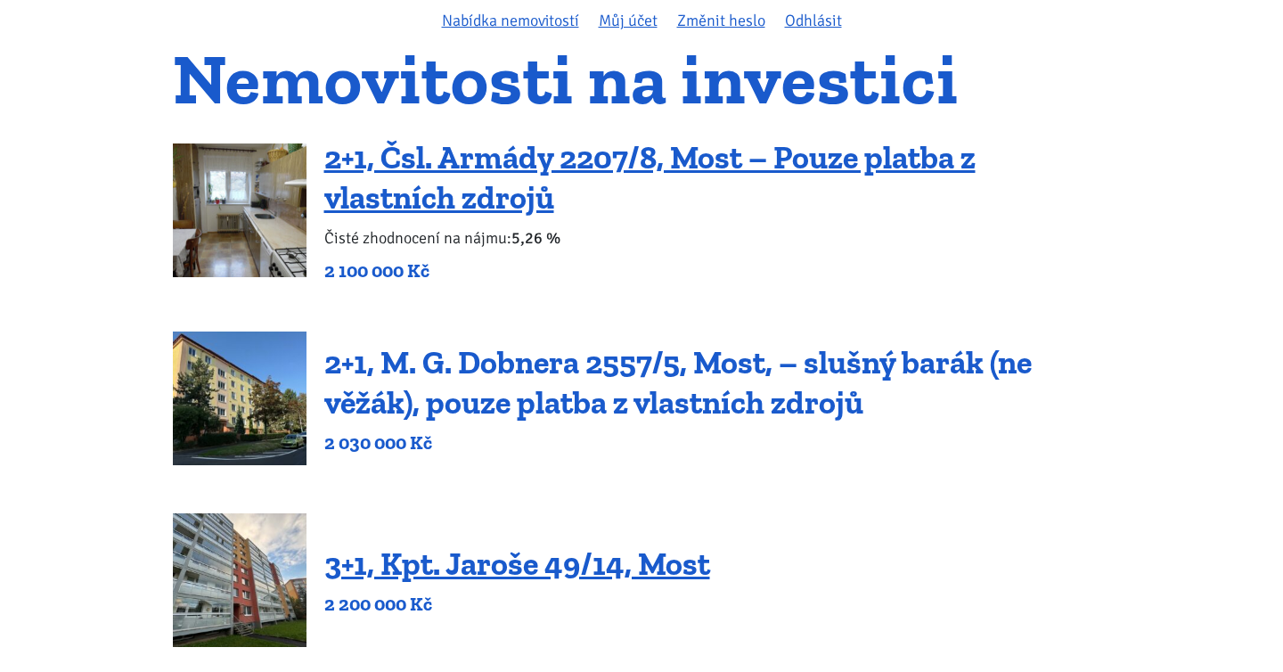
click at [707, 363] on link "2+1, M. G. Dobnera 2557/5, Most, – slušný barák (ne věžák), pouze platba z vlas…" at bounding box center [678, 382] width 708 height 78
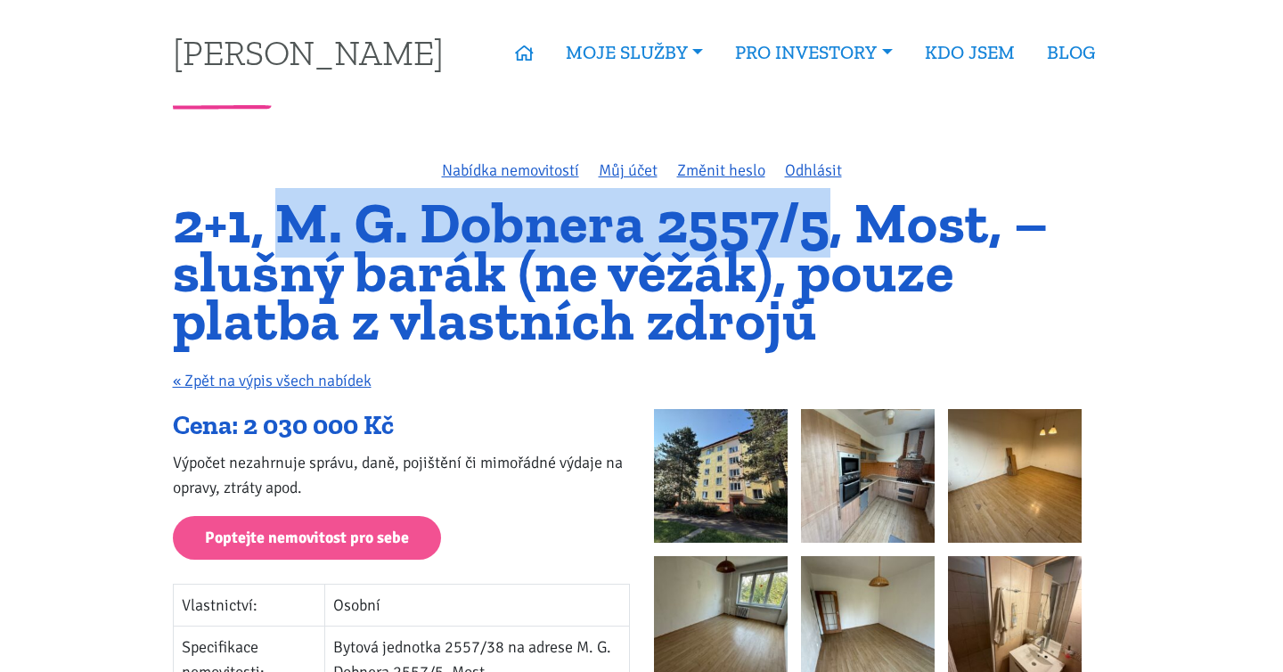
drag, startPoint x: 283, startPoint y: 209, endPoint x: 823, endPoint y: 217, distance: 540.2
click at [823, 217] on h1 "2+1, M. G. Dobnera 2557/5, Most, – slušný barák (ne věžák), pouze platba z vlas…" at bounding box center [642, 272] width 939 height 146
copy h1 "M. G. Dobnera 2557/5"
